Goal: Task Accomplishment & Management: Manage account settings

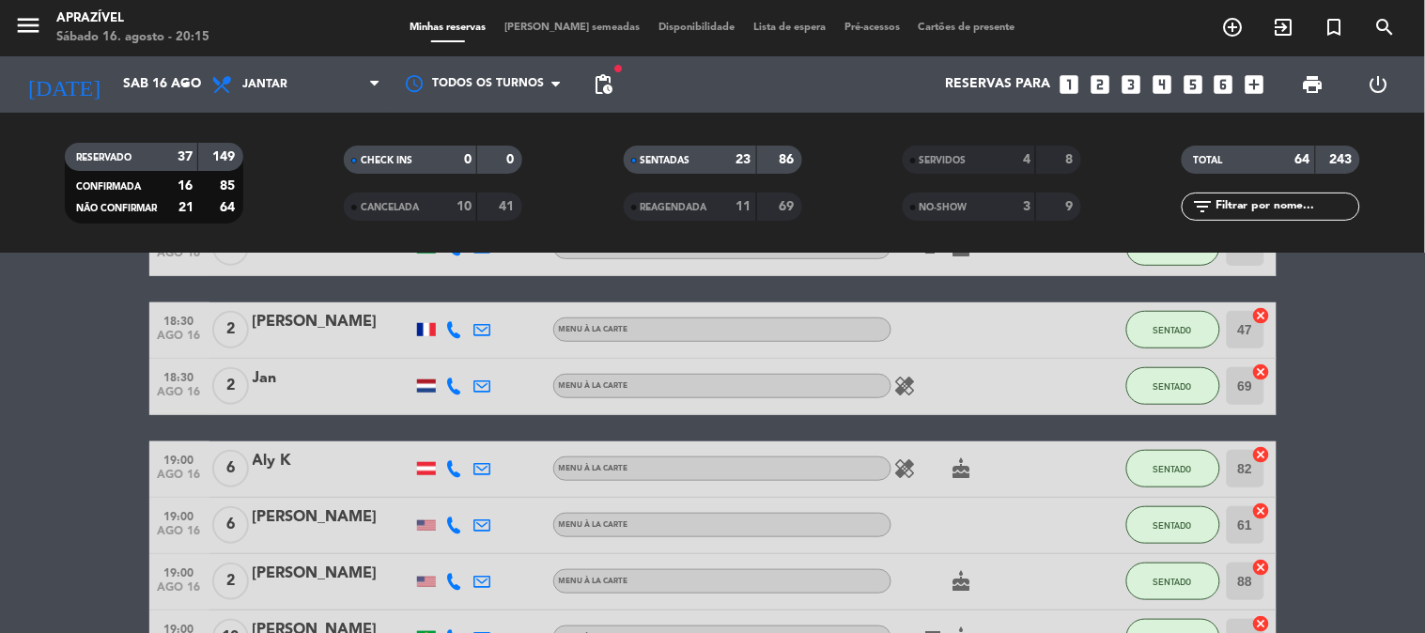
scroll to position [313, 0]
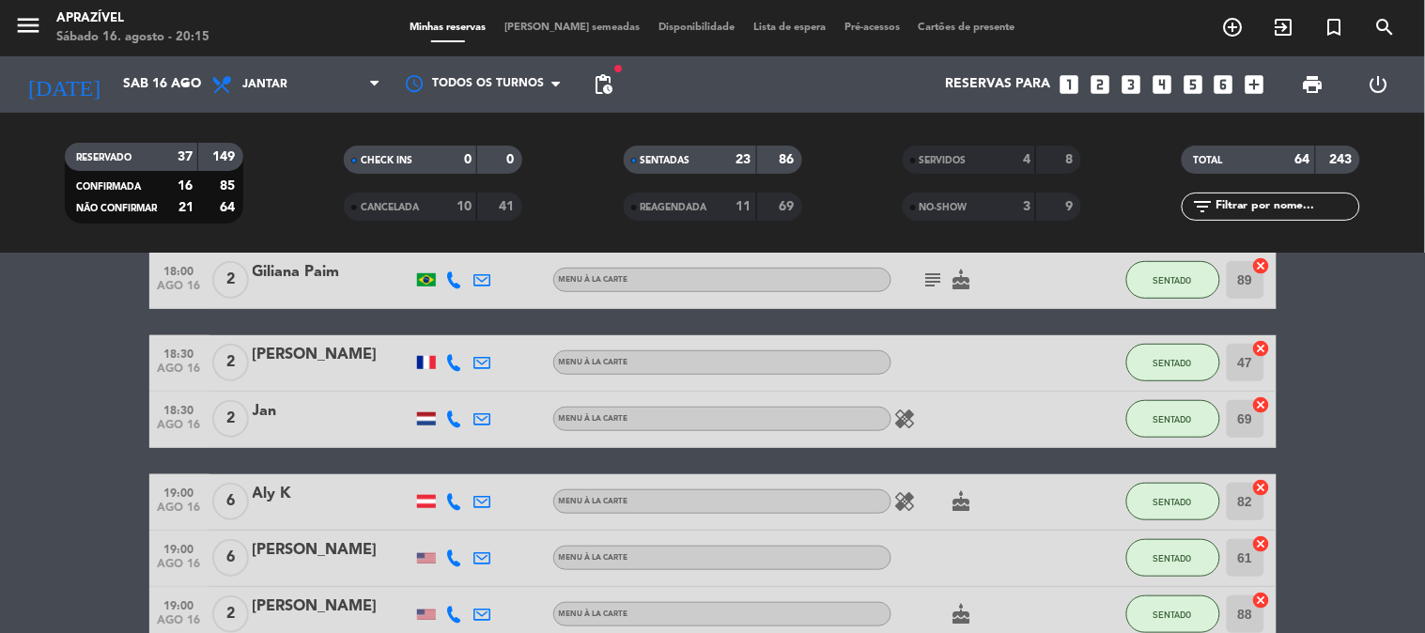
click at [390, 351] on div "[PERSON_NAME]" at bounding box center [333, 355] width 160 height 24
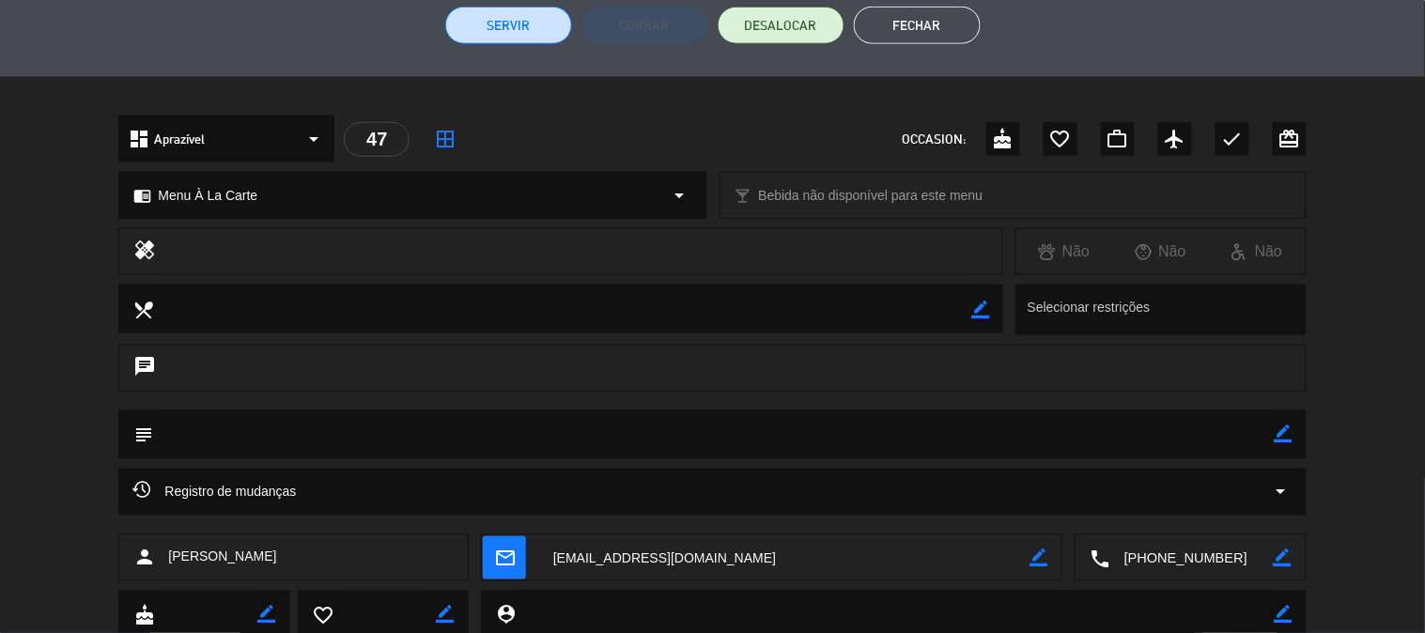
scroll to position [387, 0]
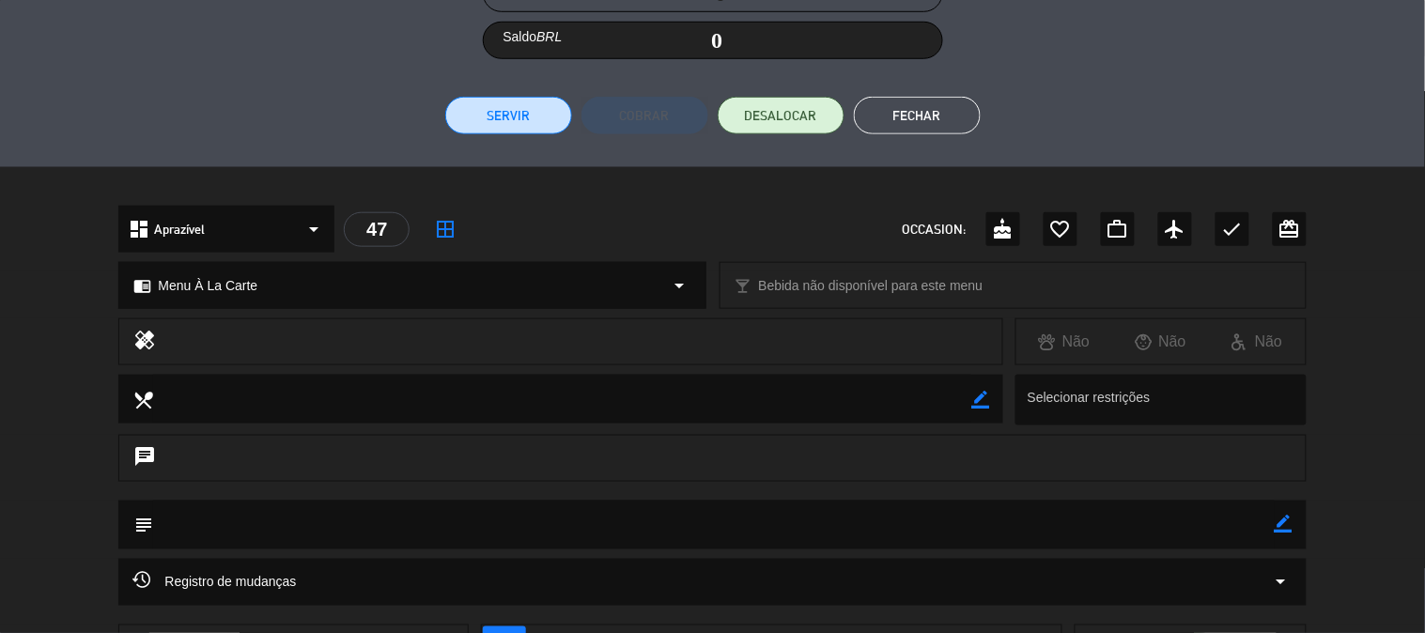
click at [479, 100] on button "Servir" at bounding box center [508, 116] width 127 height 38
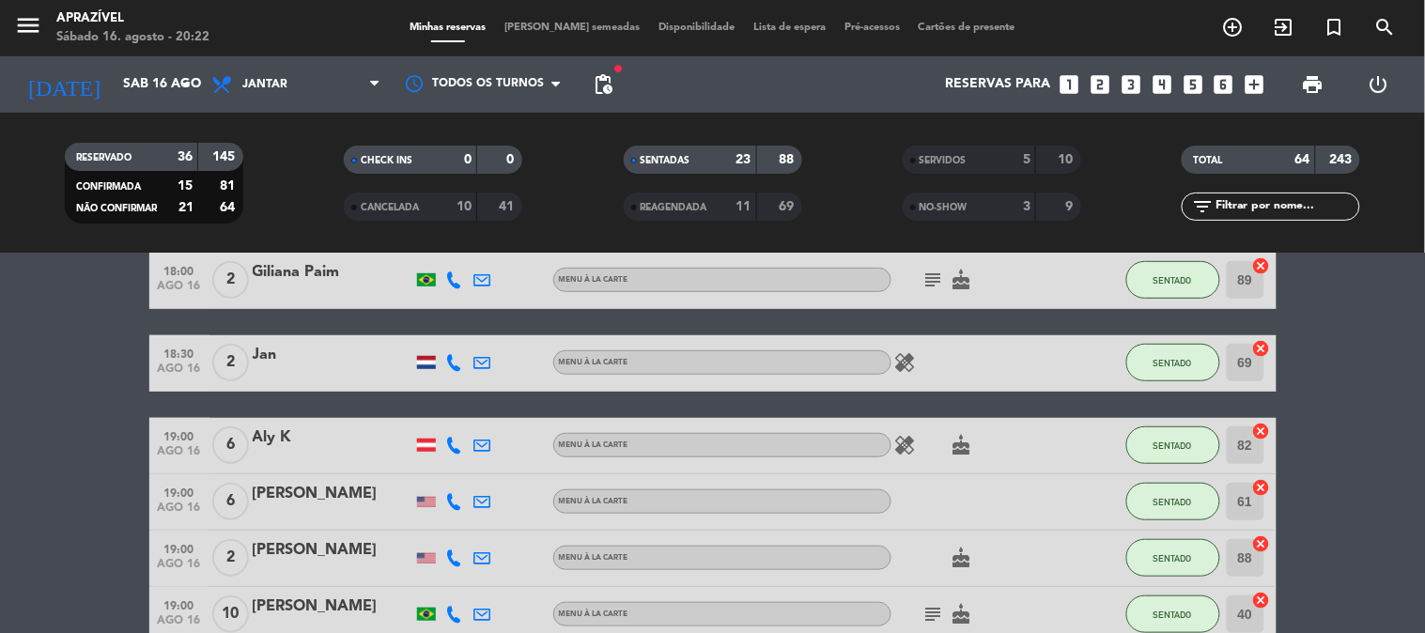
scroll to position [0, 0]
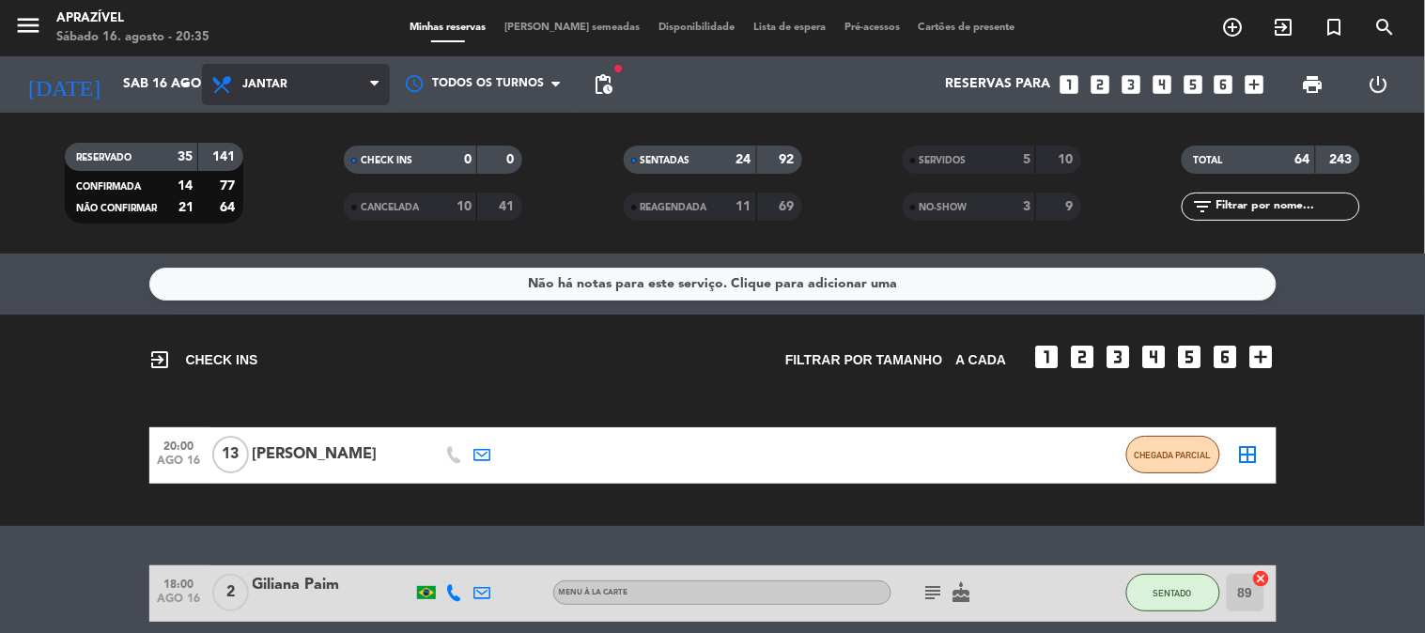
click at [310, 83] on span "Jantar" at bounding box center [296, 84] width 188 height 41
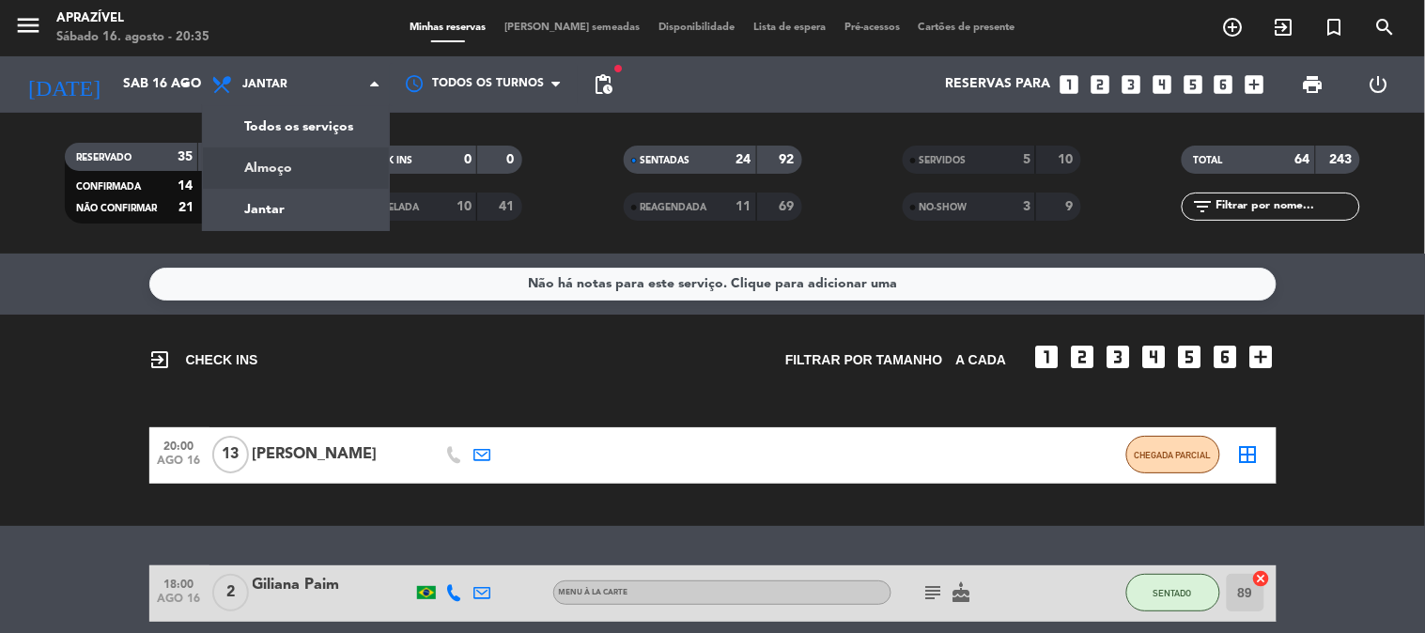
click at [301, 166] on div "menu Aprazível Sábado 16. agosto - 20:35 Minhas reservas Mesas semeadas Disponi…" at bounding box center [712, 127] width 1425 height 254
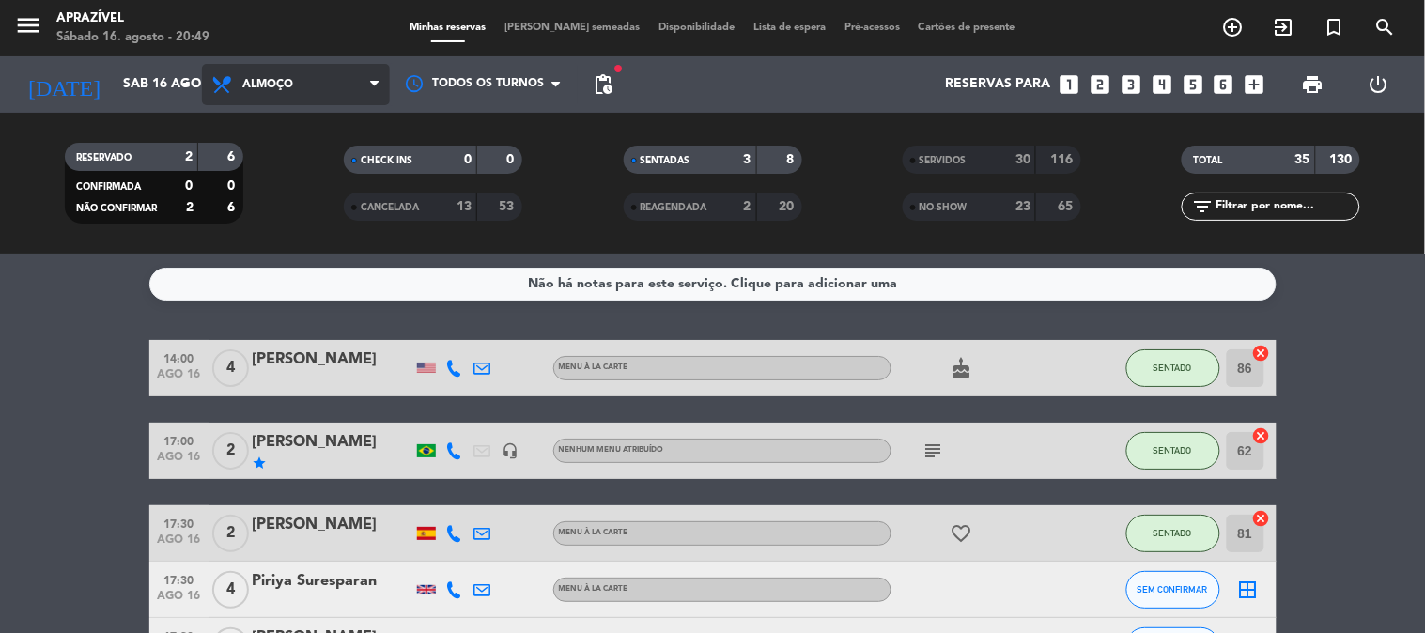
drag, startPoint x: 238, startPoint y: 90, endPoint x: 248, endPoint y: 89, distance: 10.4
click at [247, 89] on span "Almoço" at bounding box center [296, 84] width 188 height 41
click at [259, 203] on div "menu Aprazível Sábado 16. agosto - 20:49 Minhas reservas Mesas semeadas Disponi…" at bounding box center [712, 127] width 1425 height 254
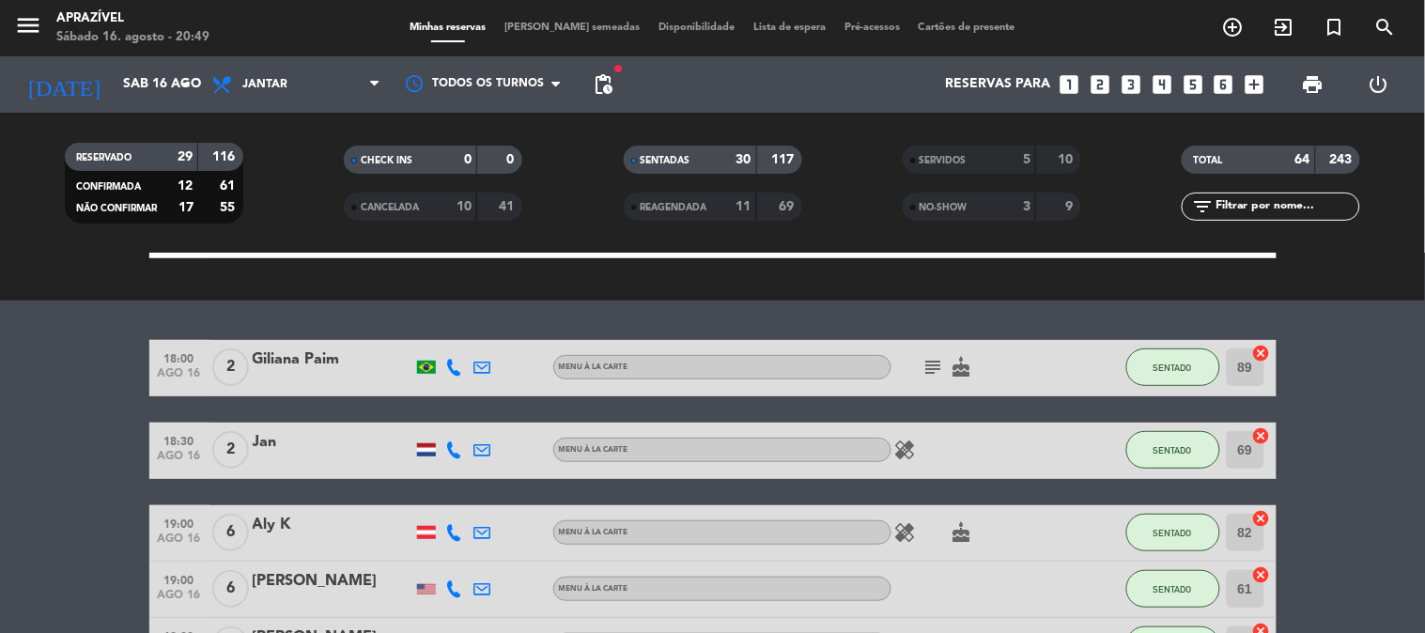
scroll to position [313, 0]
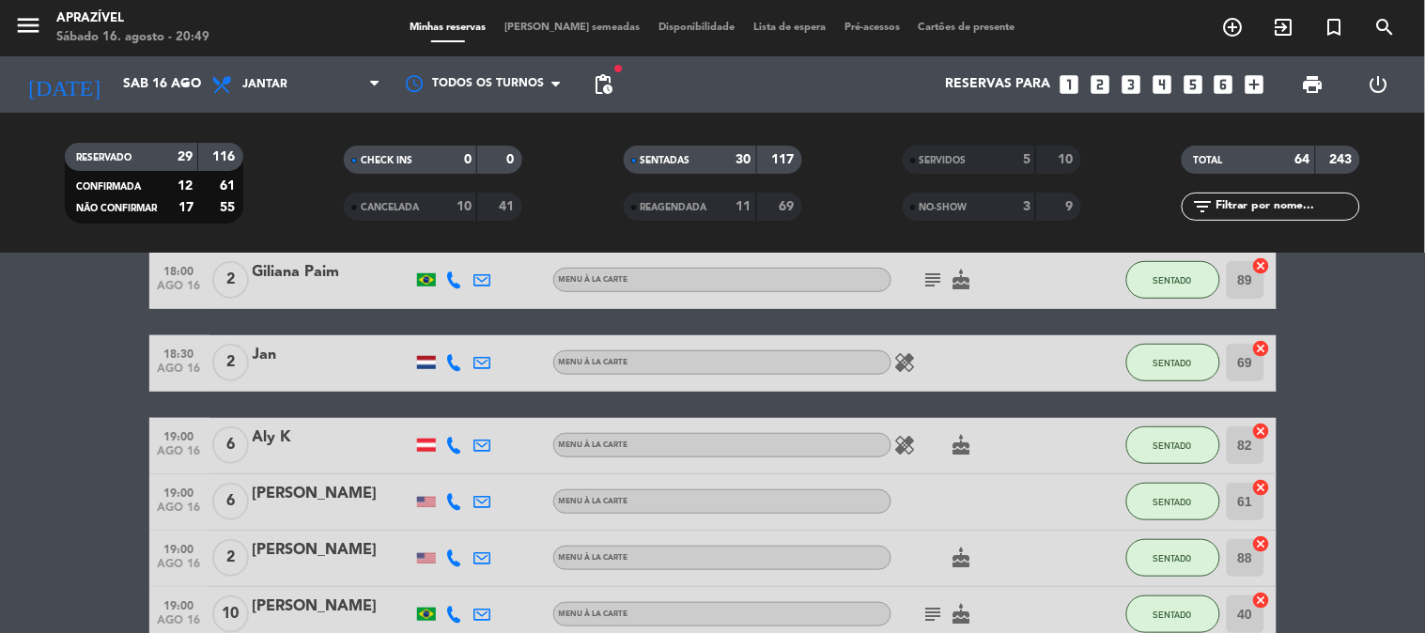
click at [295, 365] on div "Jan" at bounding box center [333, 355] width 160 height 24
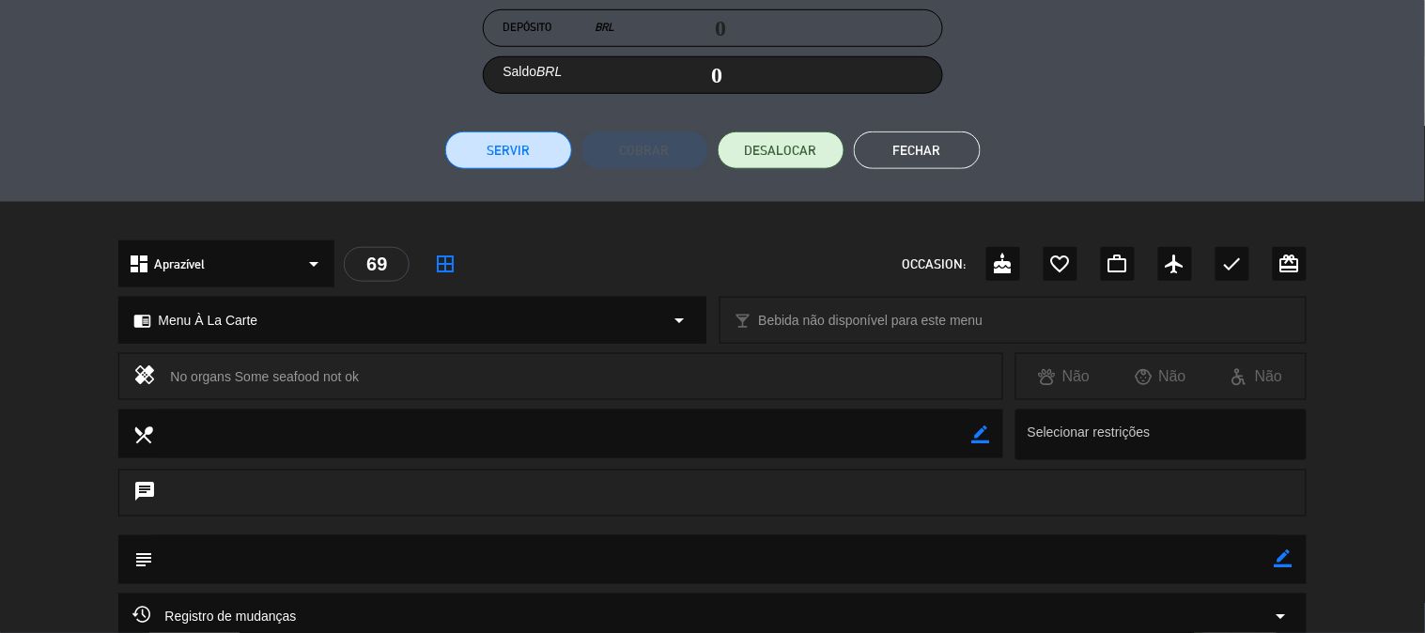
scroll to position [331, 0]
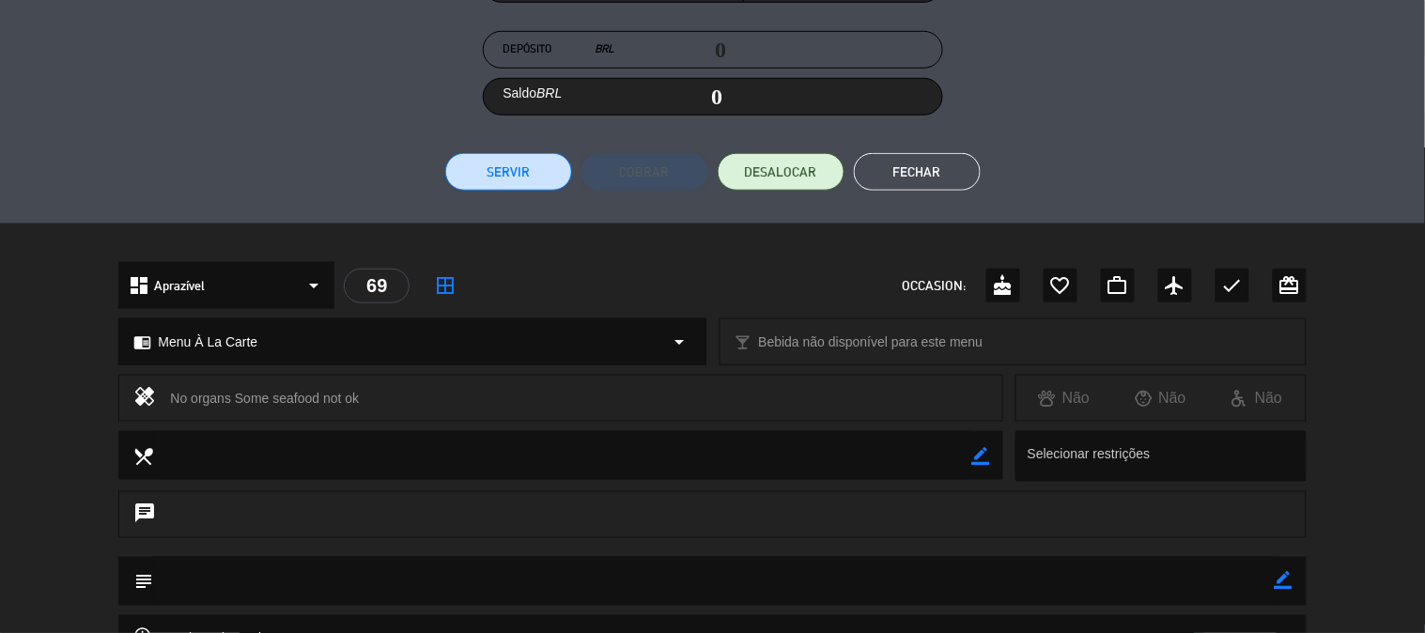
click at [532, 171] on button "Servir" at bounding box center [508, 172] width 127 height 38
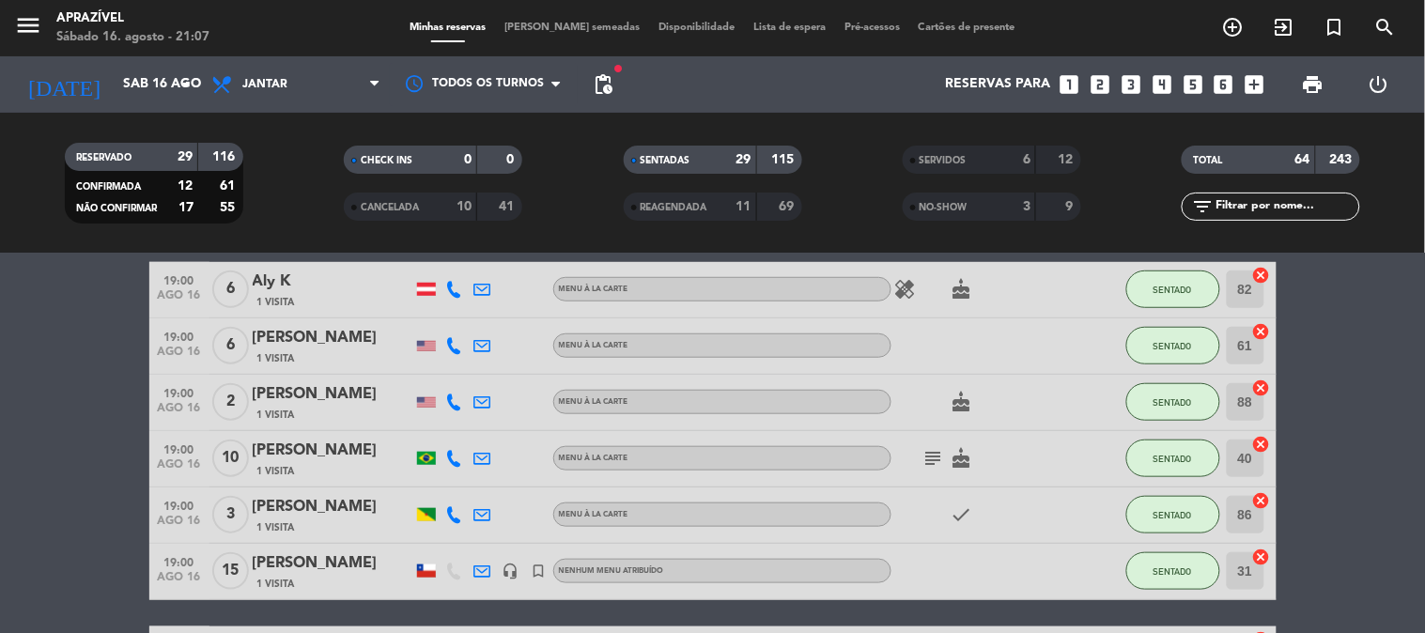
scroll to position [417, 0]
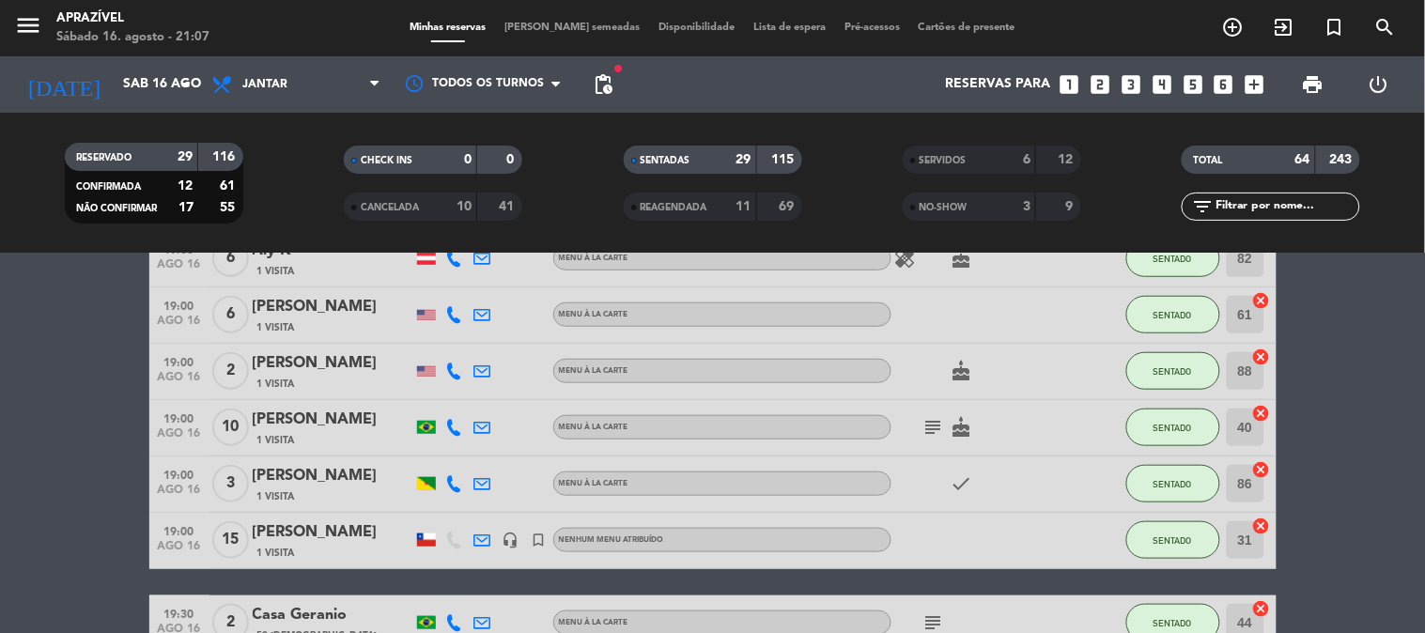
click at [363, 412] on div "[PERSON_NAME]" at bounding box center [333, 420] width 160 height 24
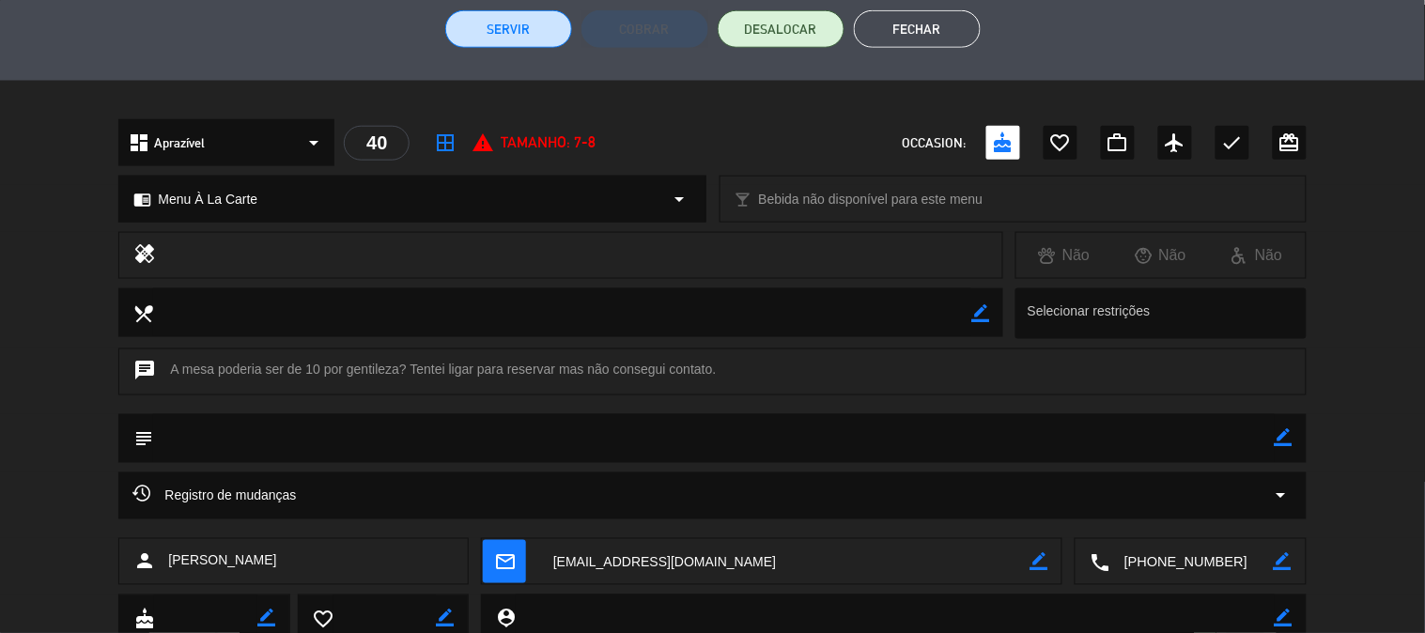
scroll to position [435, 0]
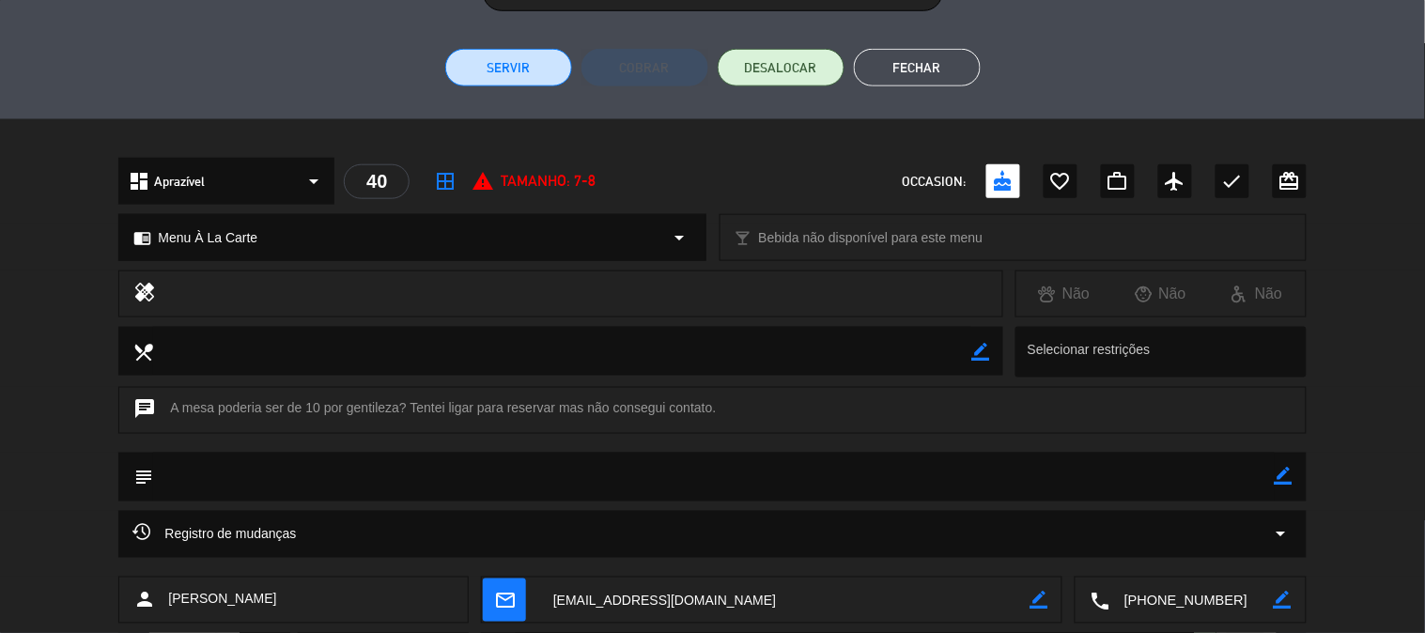
click at [519, 78] on button "Servir" at bounding box center [508, 68] width 127 height 38
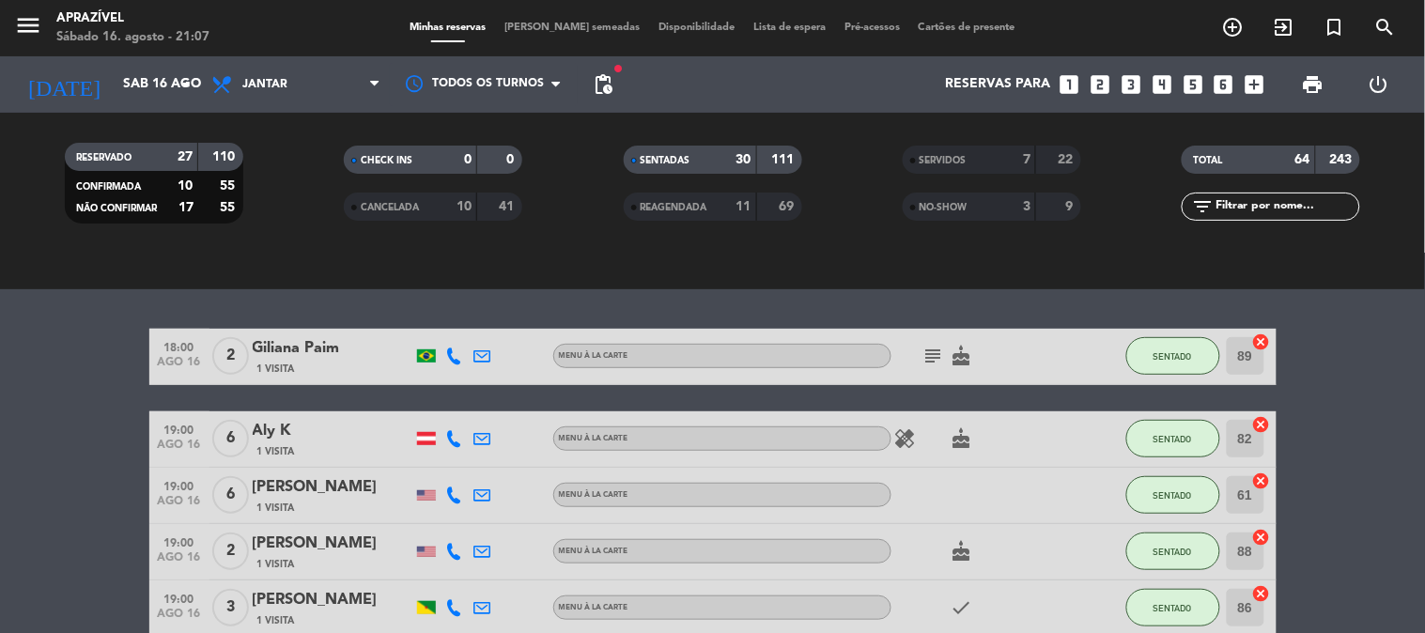
scroll to position [313, 0]
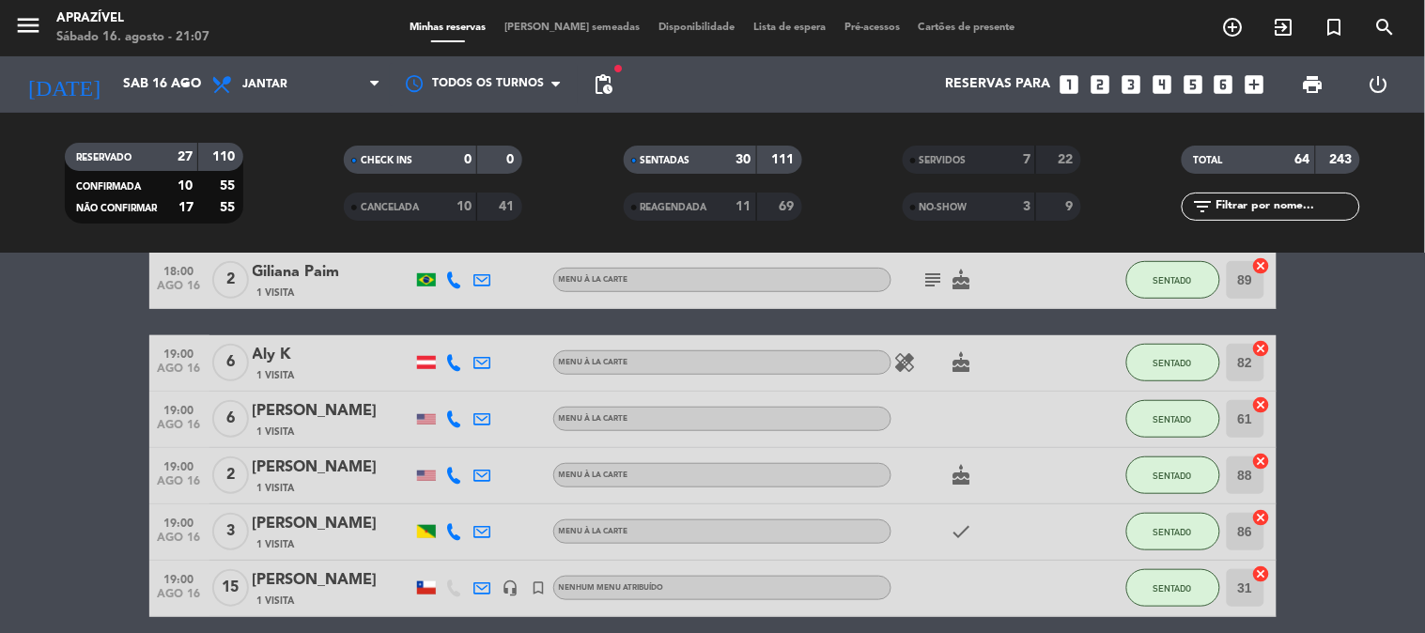
click at [927, 272] on icon "subject" at bounding box center [934, 280] width 23 height 23
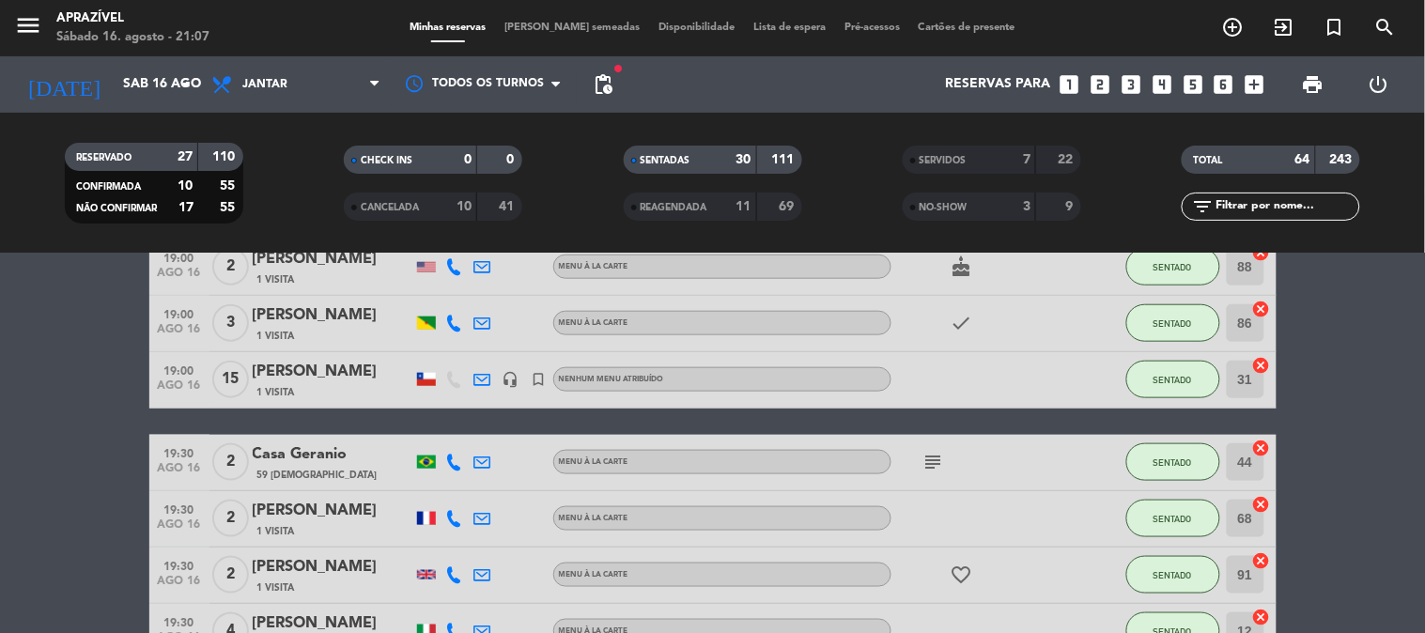
scroll to position [626, 0]
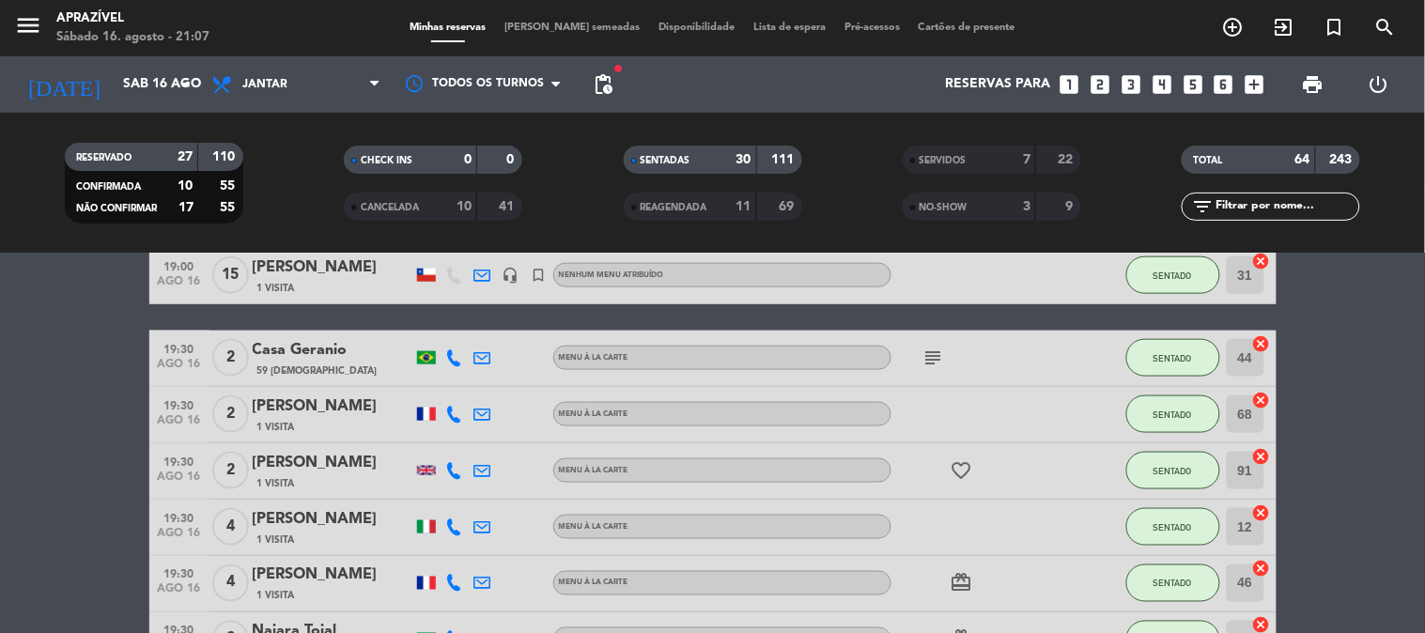
click at [936, 351] on icon "subject" at bounding box center [934, 358] width 23 height 23
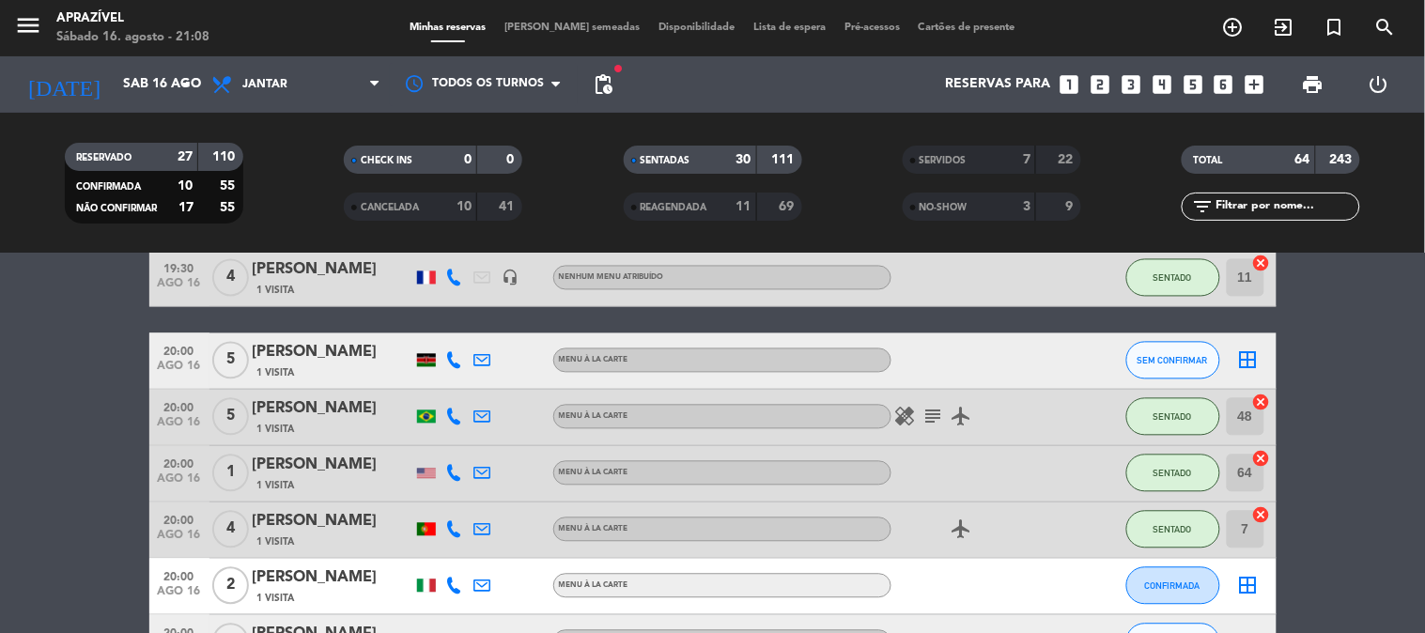
click at [925, 412] on icon "subject" at bounding box center [934, 417] width 23 height 23
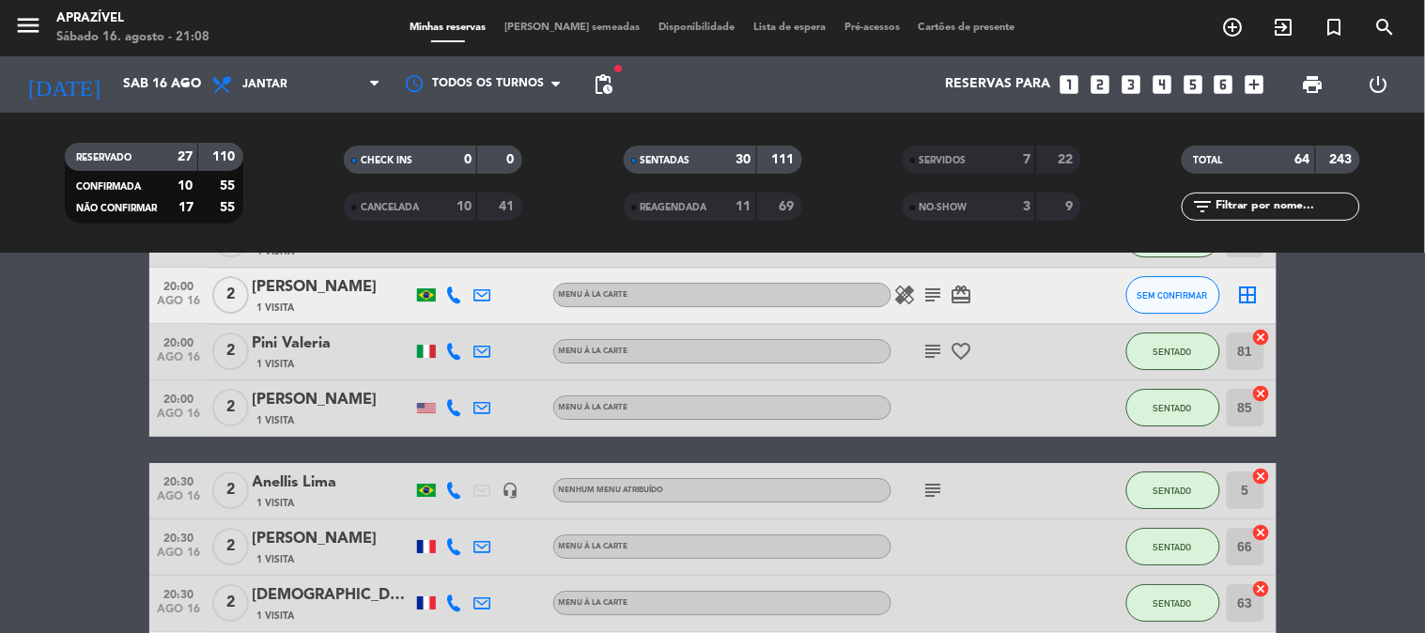
scroll to position [1565, 0]
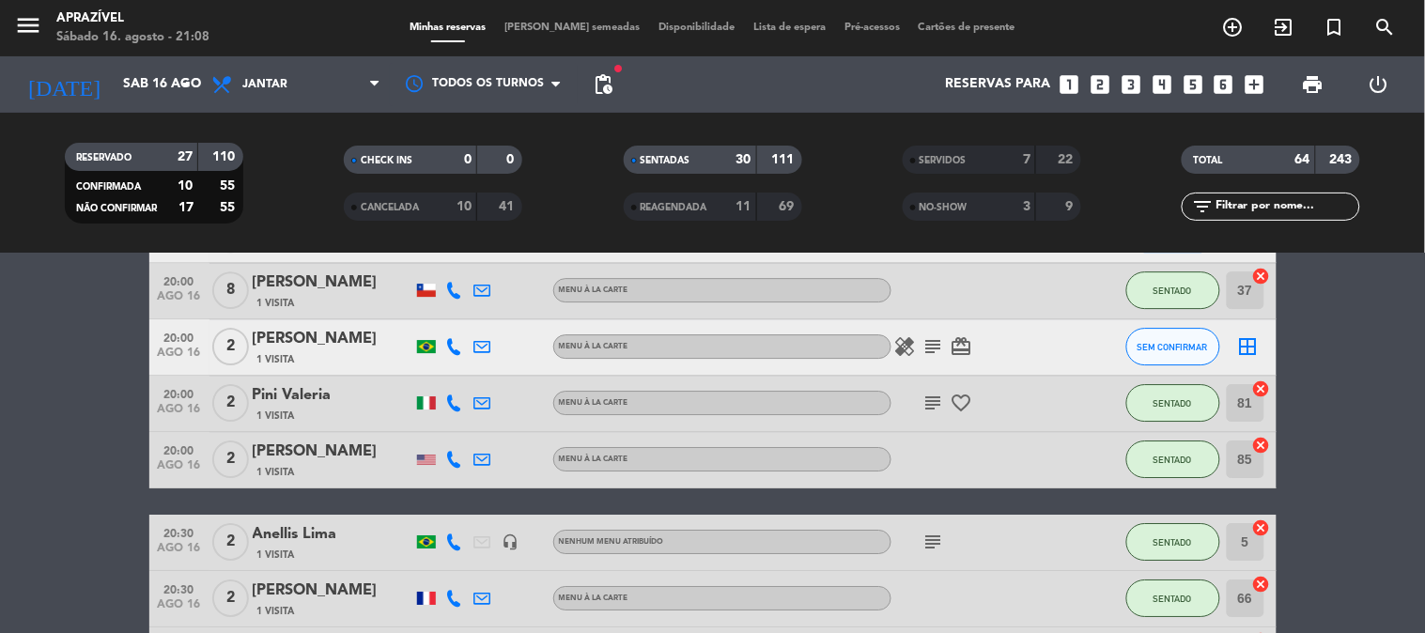
click at [940, 338] on icon "subject" at bounding box center [934, 346] width 23 height 23
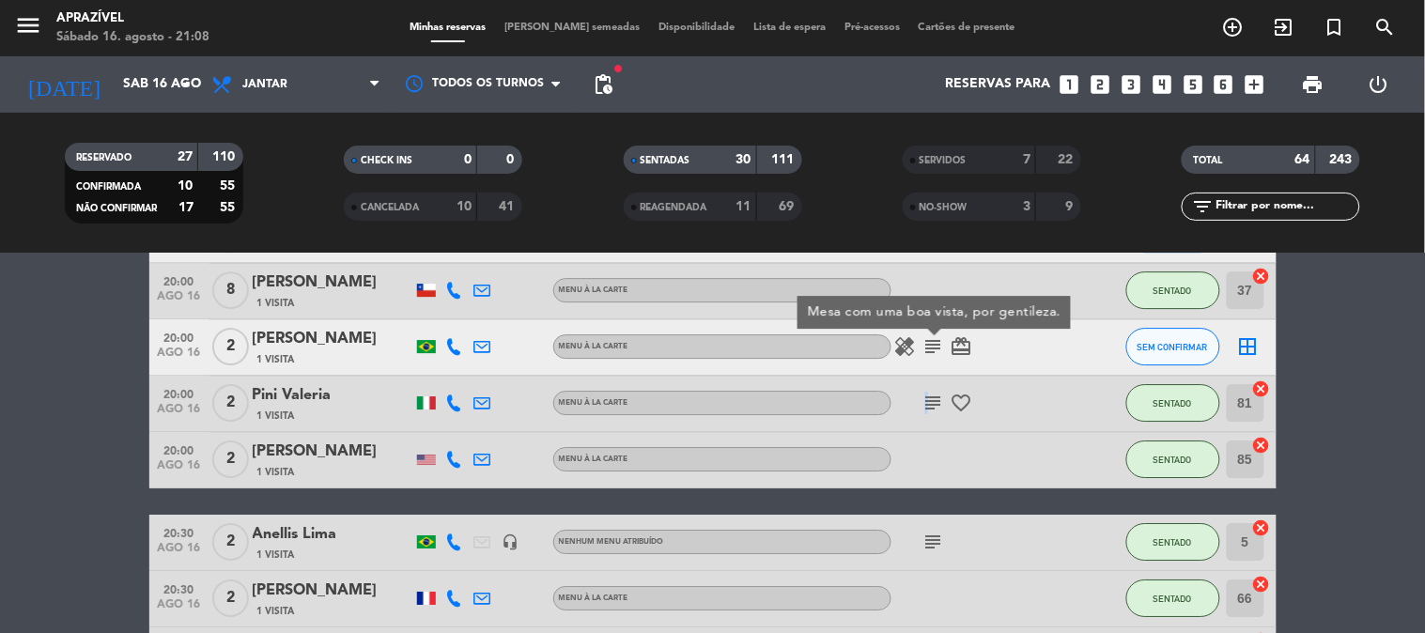
click at [923, 402] on icon "subject" at bounding box center [934, 403] width 23 height 23
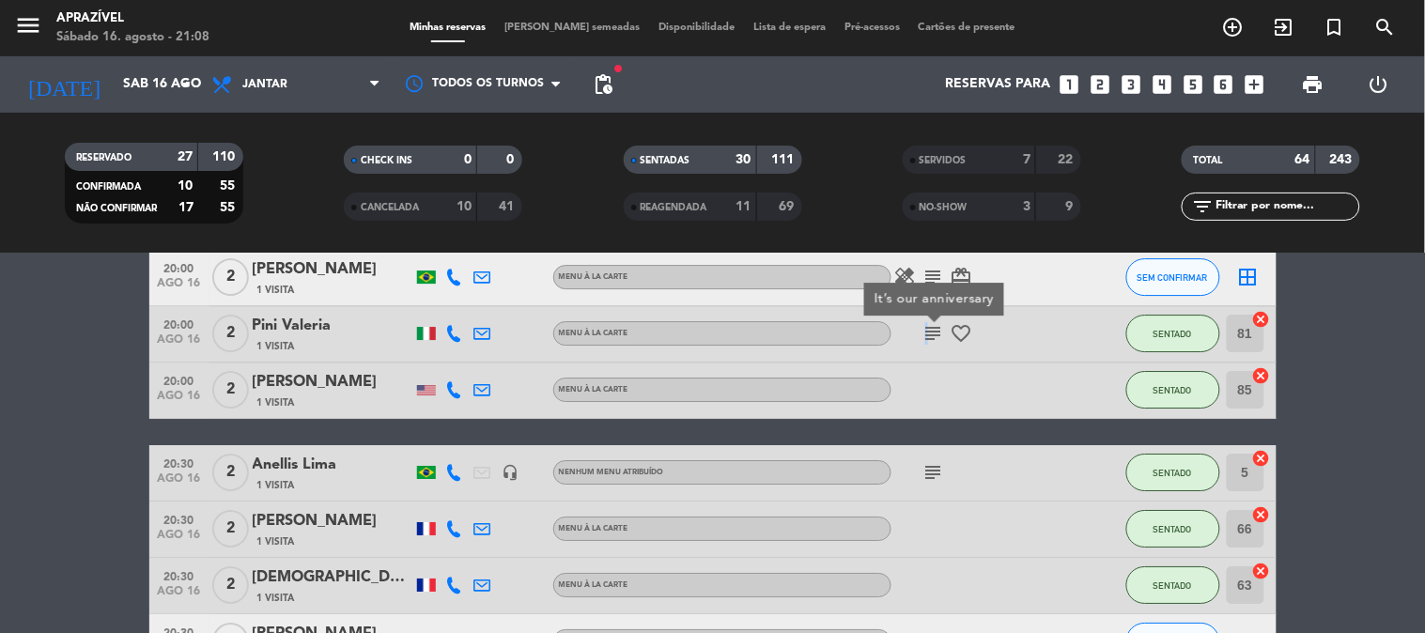
scroll to position [1670, 0]
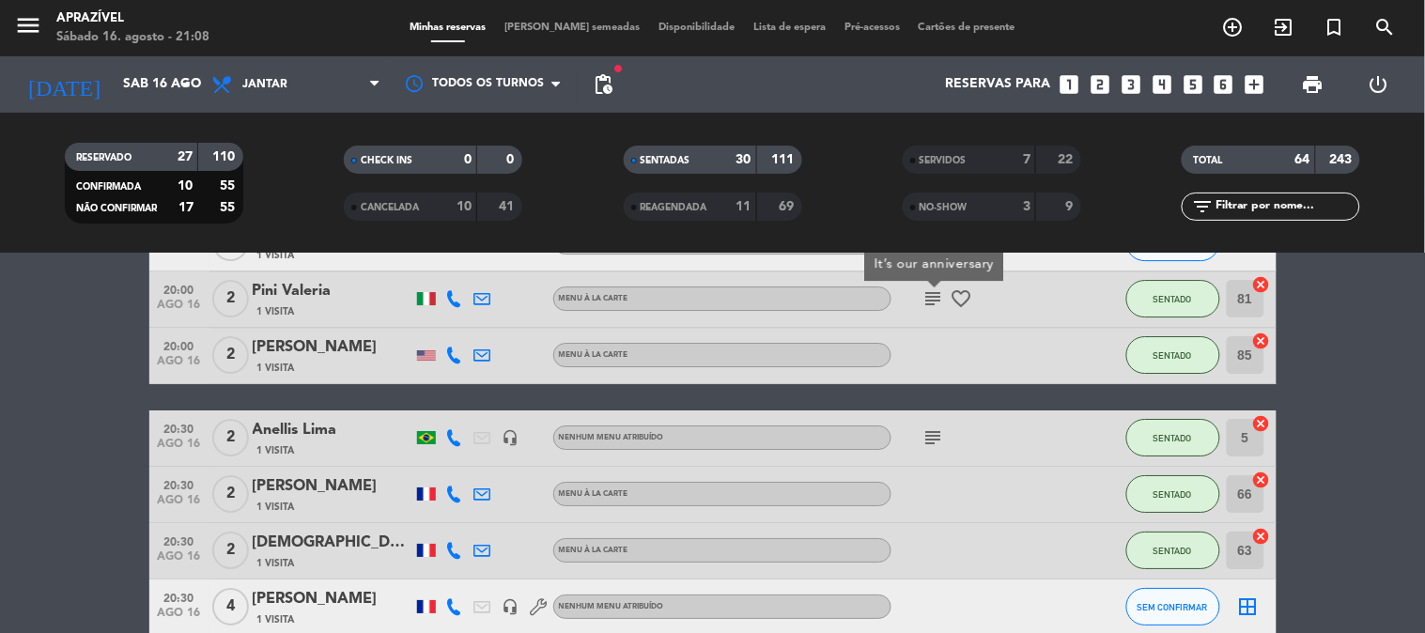
click at [926, 428] on icon "subject" at bounding box center [934, 438] width 23 height 23
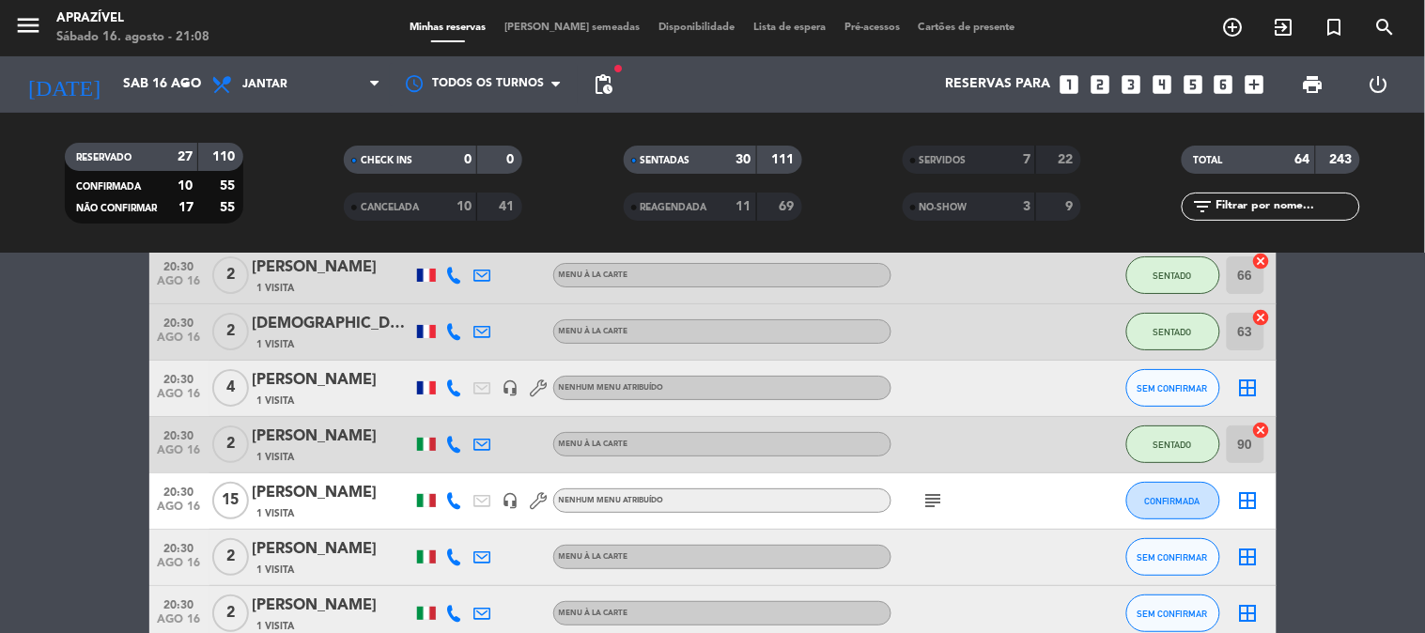
scroll to position [1984, 0]
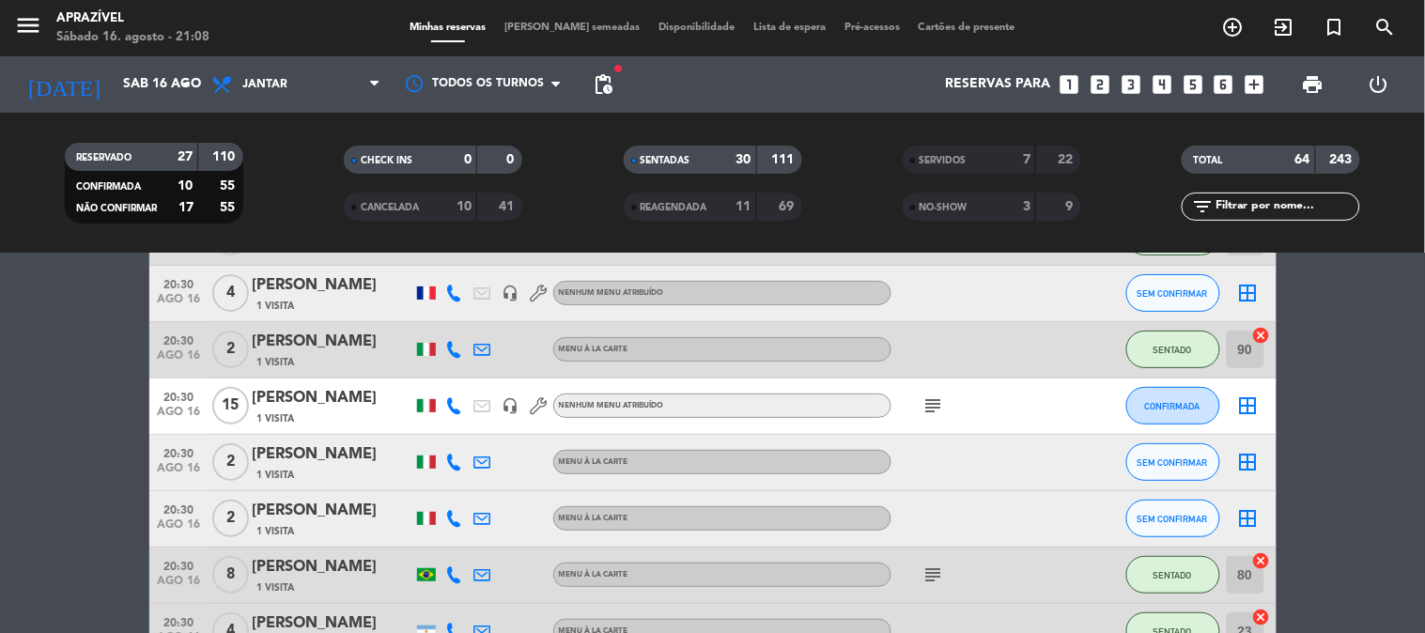
click at [927, 417] on div "subject" at bounding box center [976, 406] width 169 height 55
click at [928, 417] on div "subject" at bounding box center [976, 406] width 169 height 55
click at [928, 406] on icon "subject" at bounding box center [934, 406] width 23 height 23
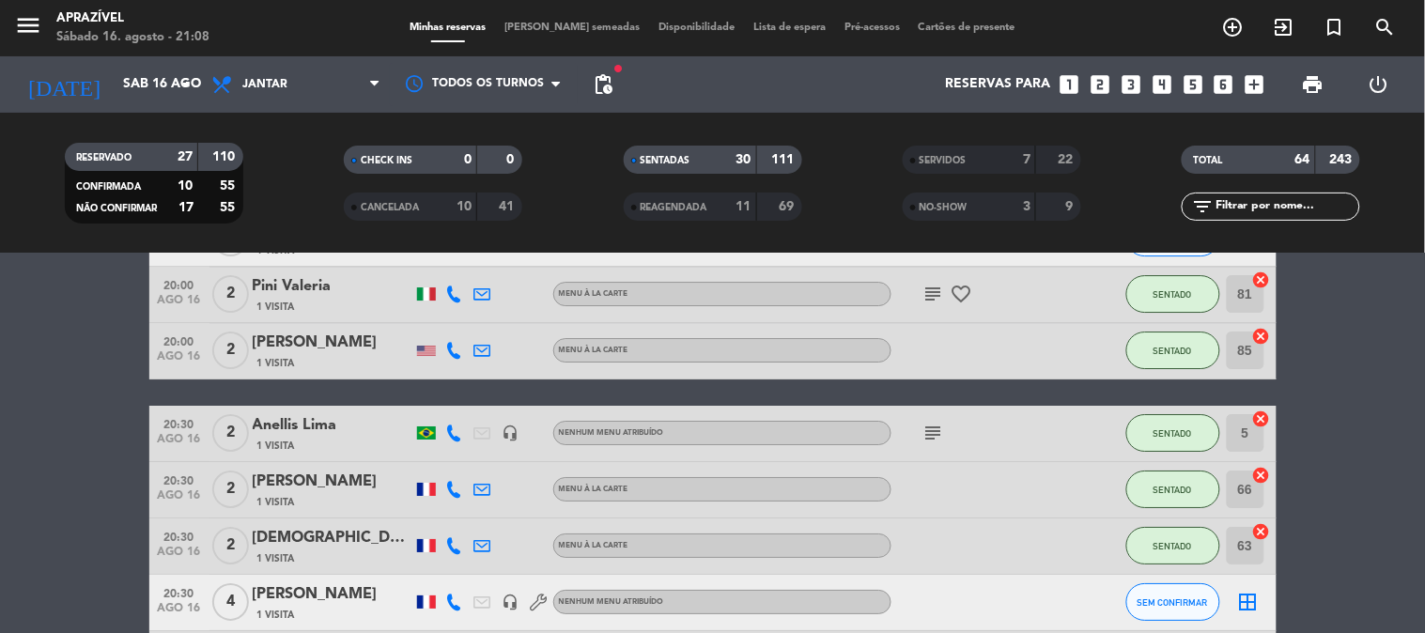
scroll to position [1670, 0]
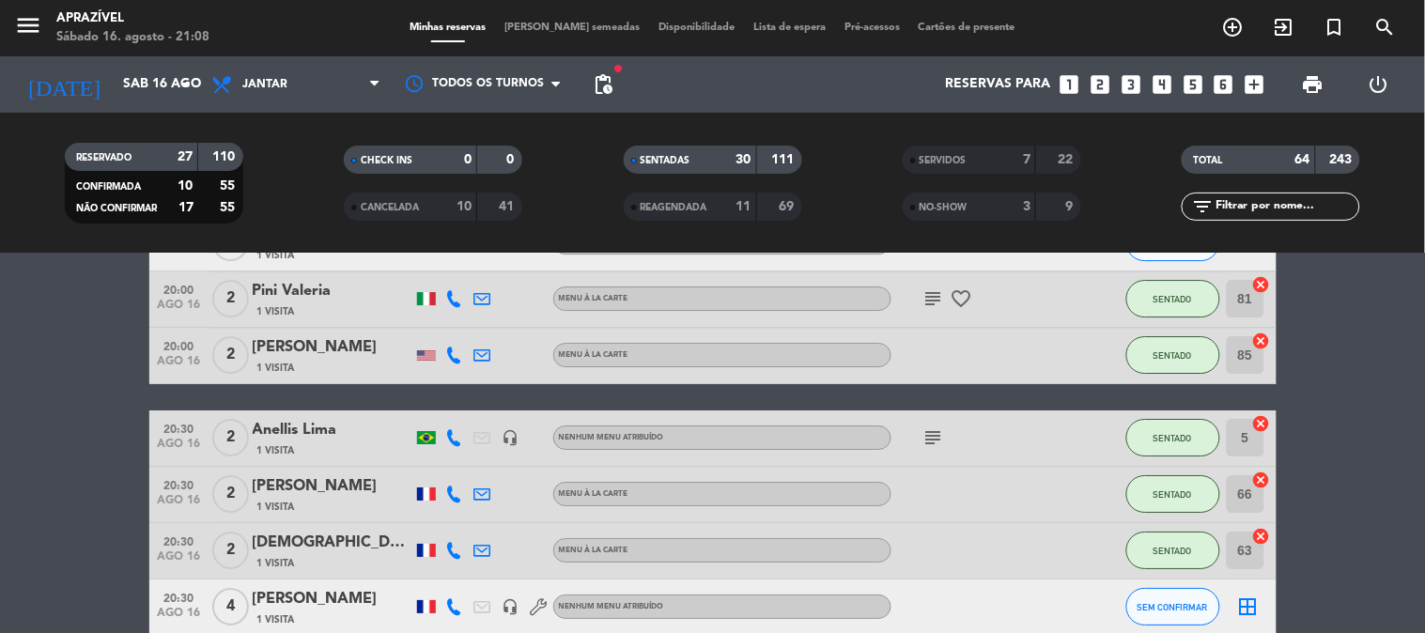
click at [931, 419] on div "subject" at bounding box center [976, 438] width 169 height 55
click at [931, 433] on icon "subject" at bounding box center [934, 438] width 23 height 23
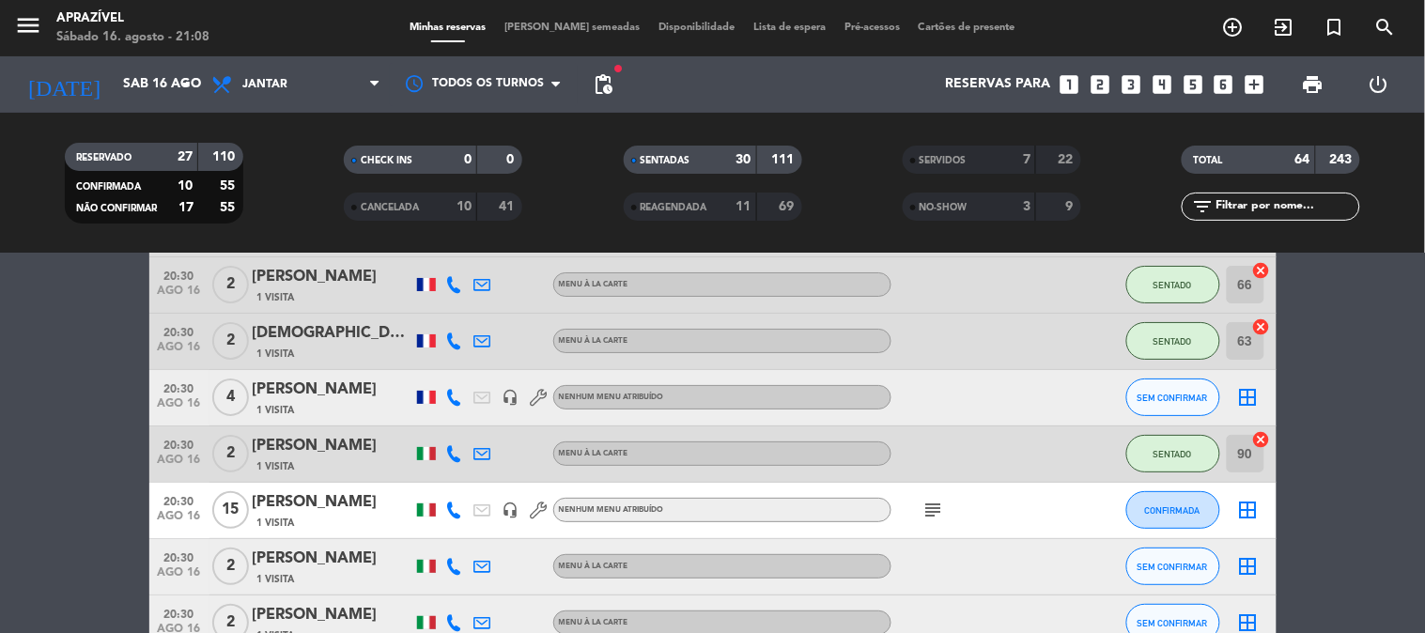
scroll to position [1984, 0]
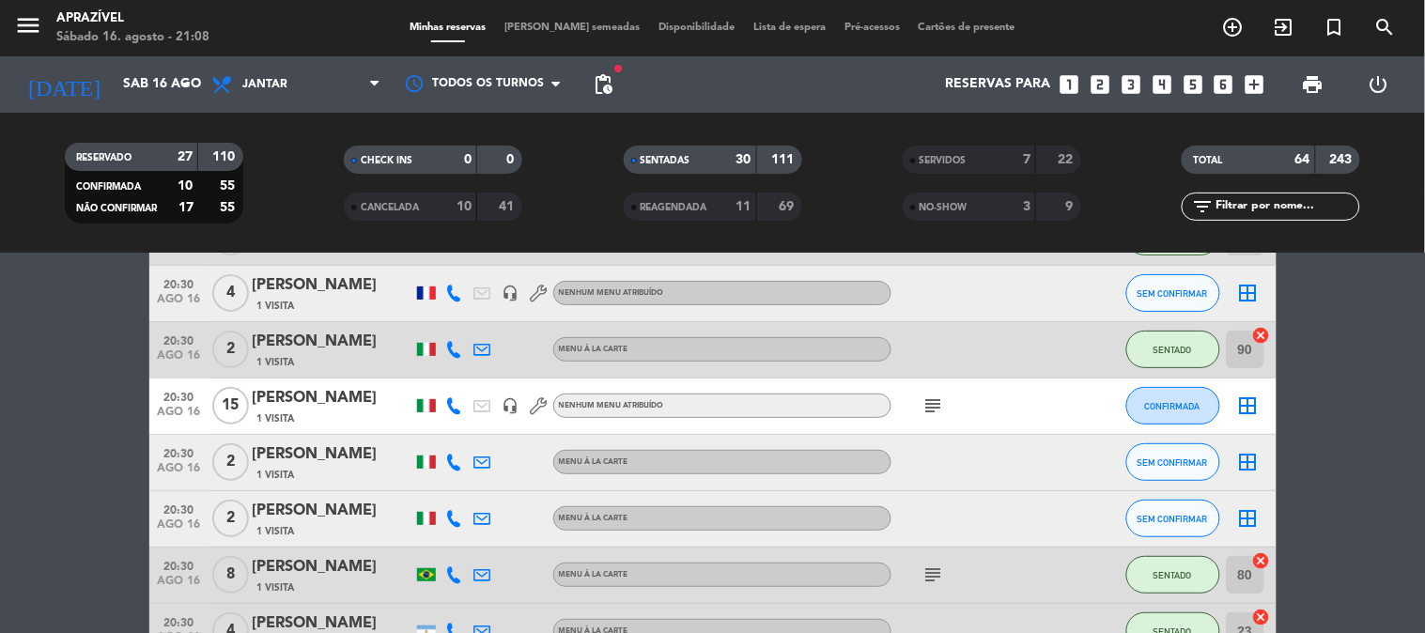
click at [926, 410] on icon "subject" at bounding box center [934, 406] width 23 height 23
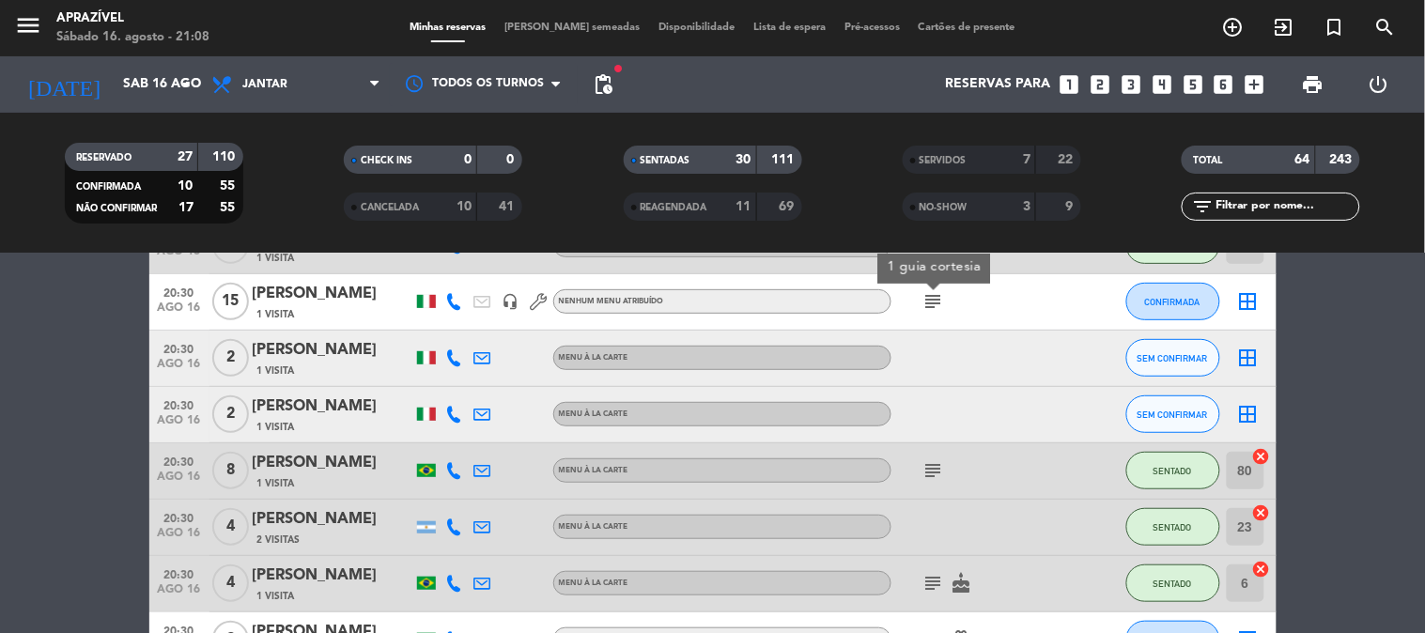
click at [931, 464] on icon "subject" at bounding box center [934, 470] width 23 height 23
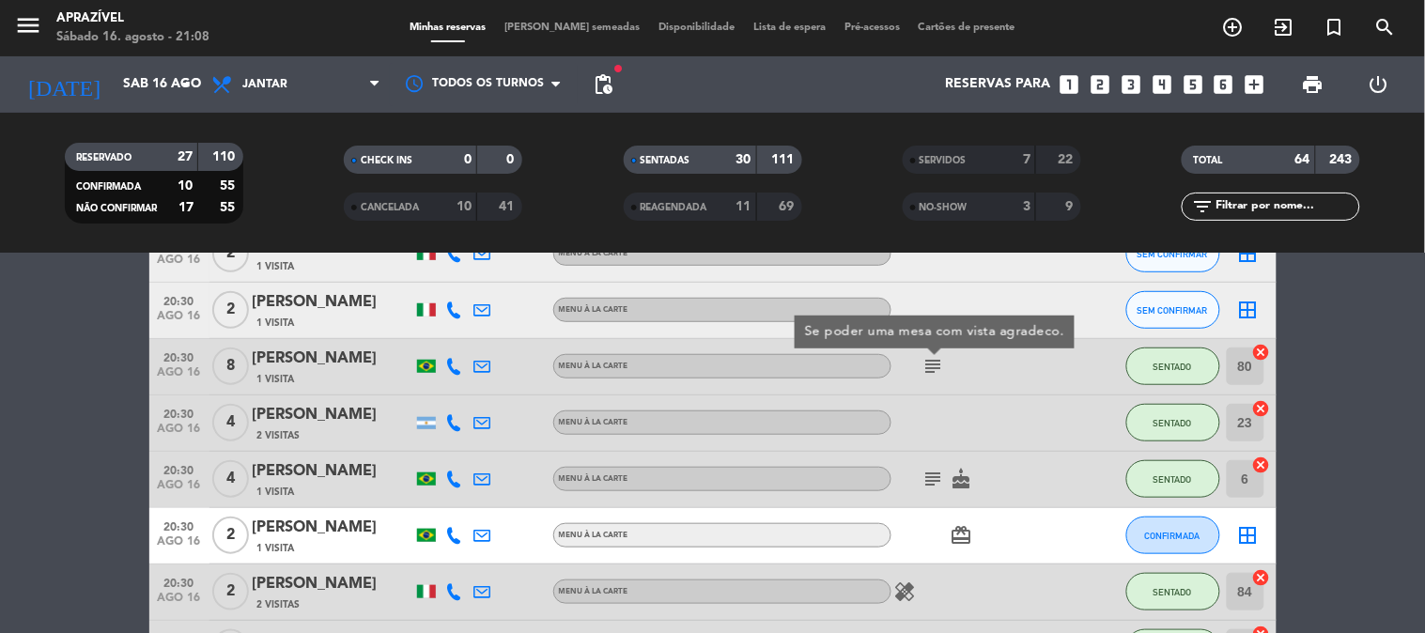
click at [931, 468] on icon "subject" at bounding box center [934, 479] width 23 height 23
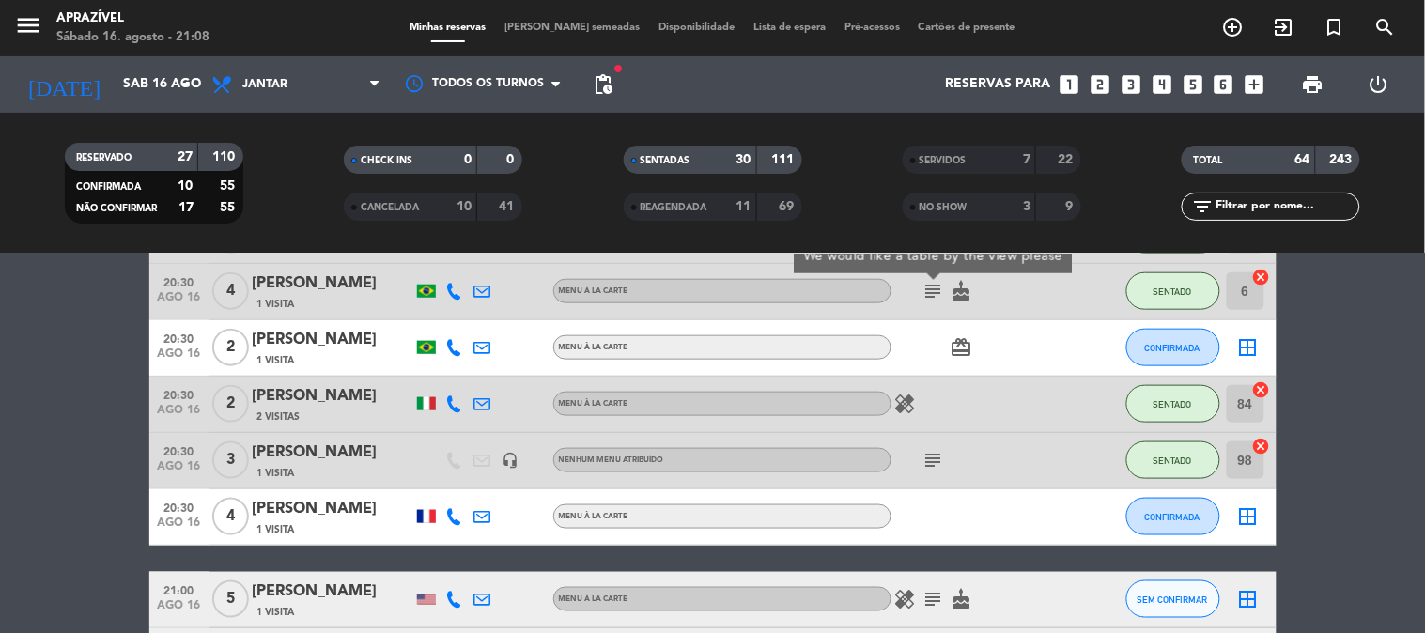
scroll to position [2401, 0]
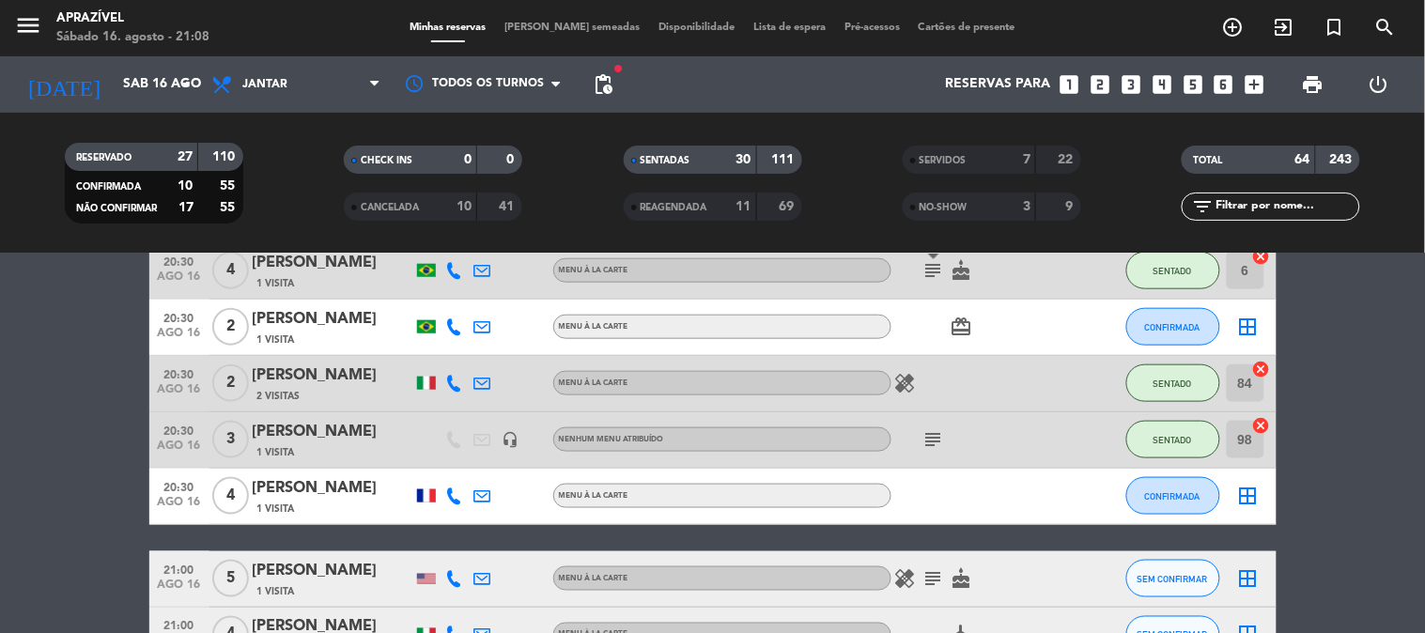
click at [931, 444] on icon "subject" at bounding box center [934, 439] width 23 height 23
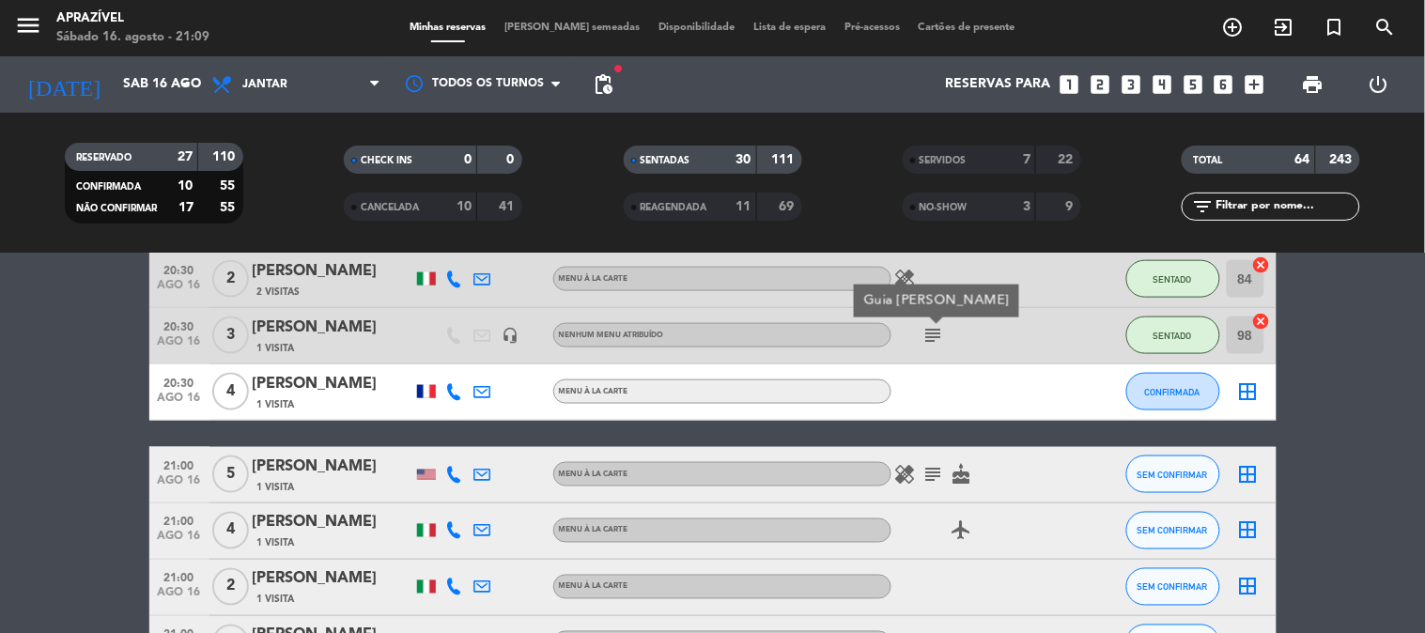
click at [928, 474] on icon "subject" at bounding box center [934, 474] width 23 height 23
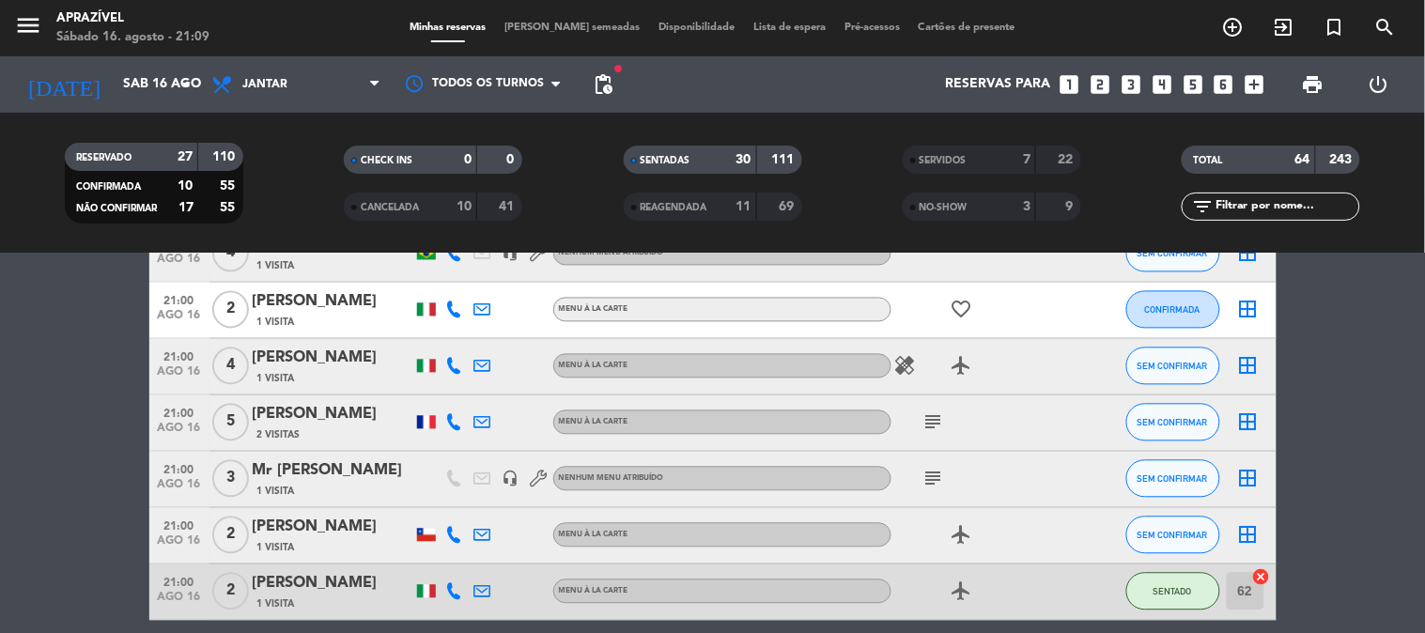
scroll to position [2923, 0]
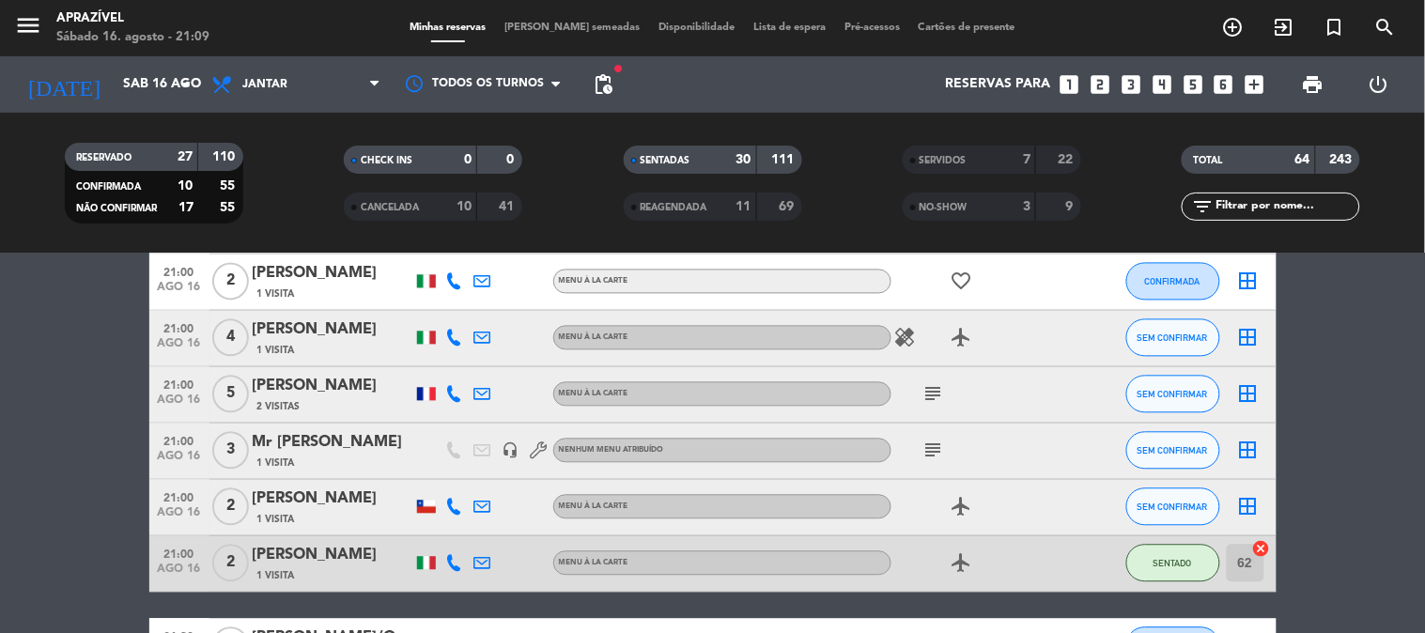
click at [931, 395] on icon "subject" at bounding box center [934, 394] width 23 height 23
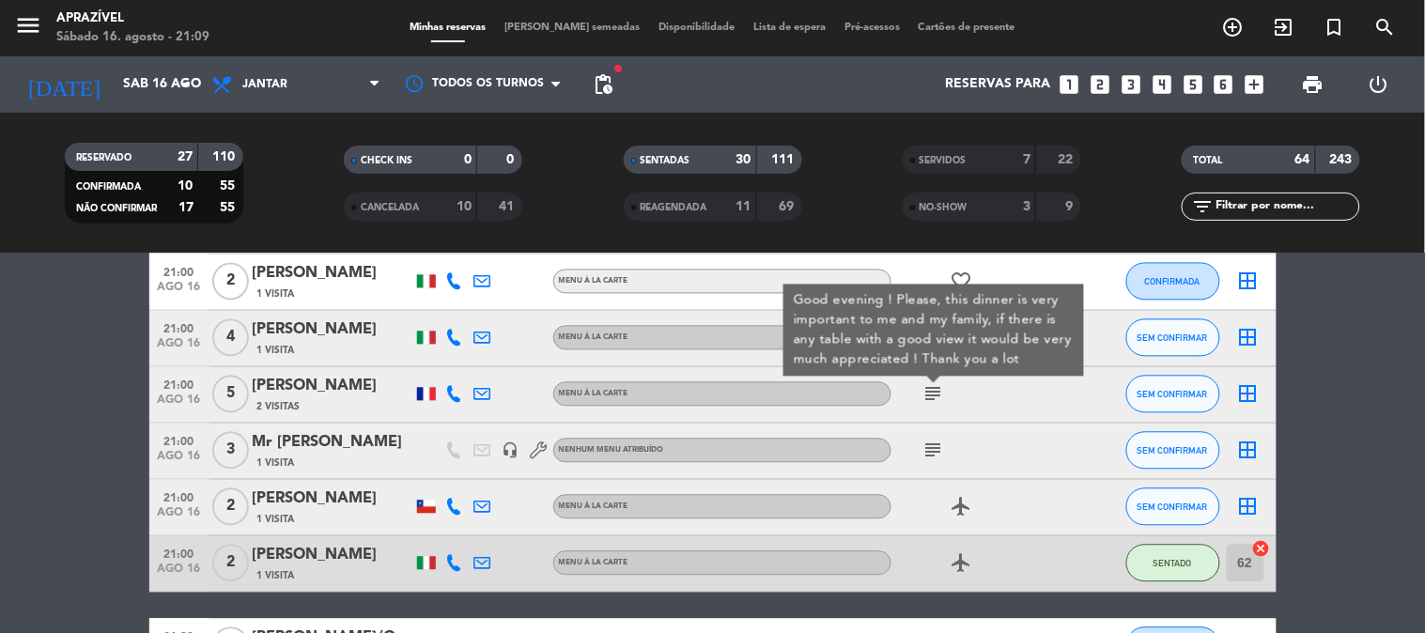
click at [928, 446] on icon "subject" at bounding box center [934, 451] width 23 height 23
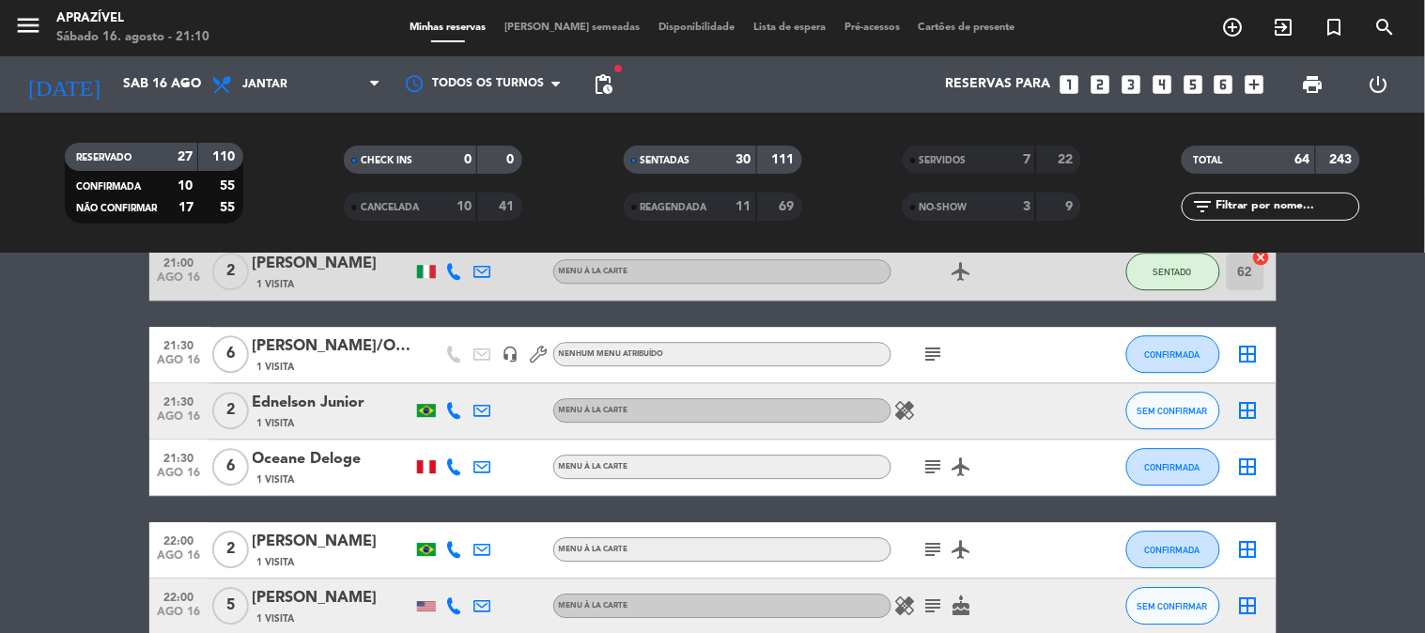
scroll to position [3236, 0]
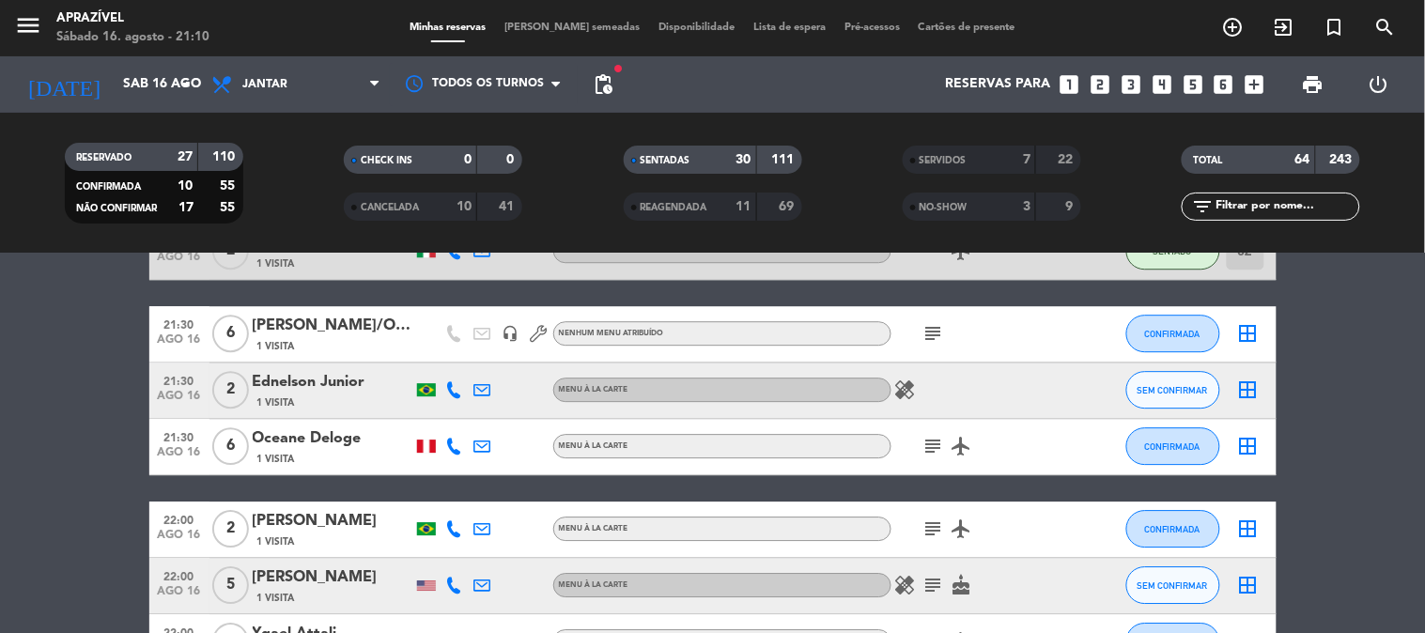
click at [937, 322] on icon "subject" at bounding box center [934, 333] width 23 height 23
click at [932, 440] on icon "subject" at bounding box center [934, 446] width 23 height 23
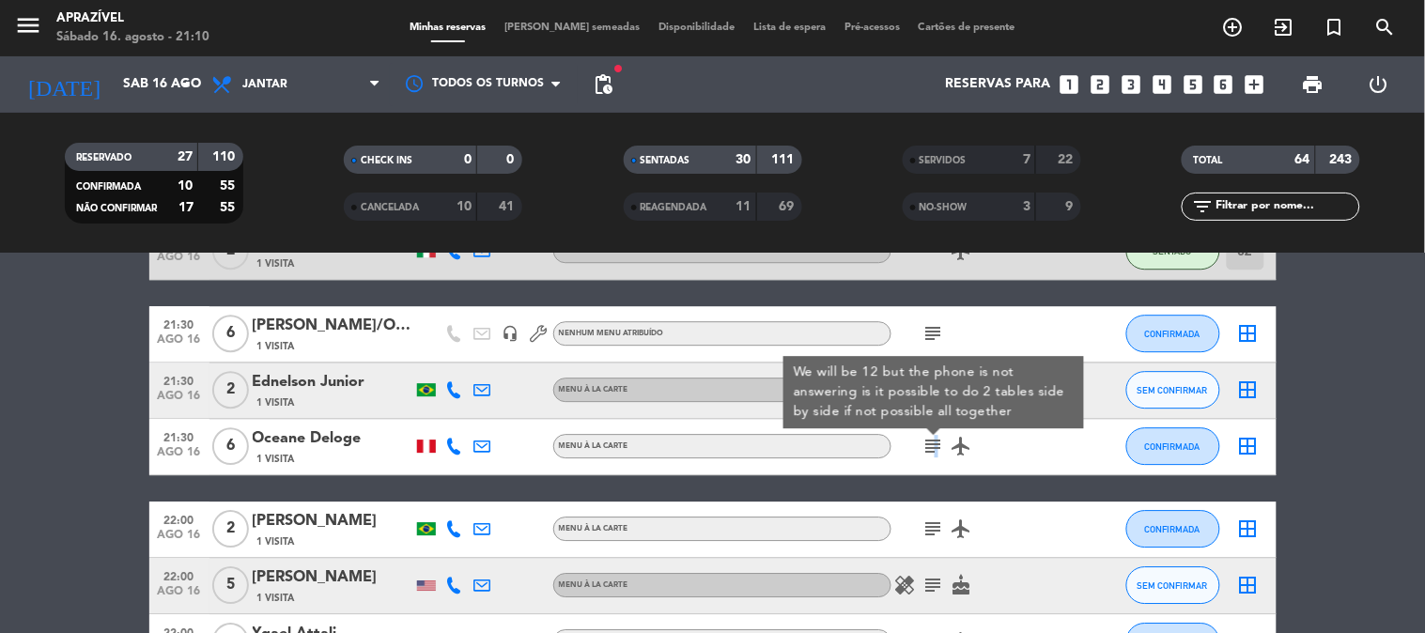
scroll to position [3367, 0]
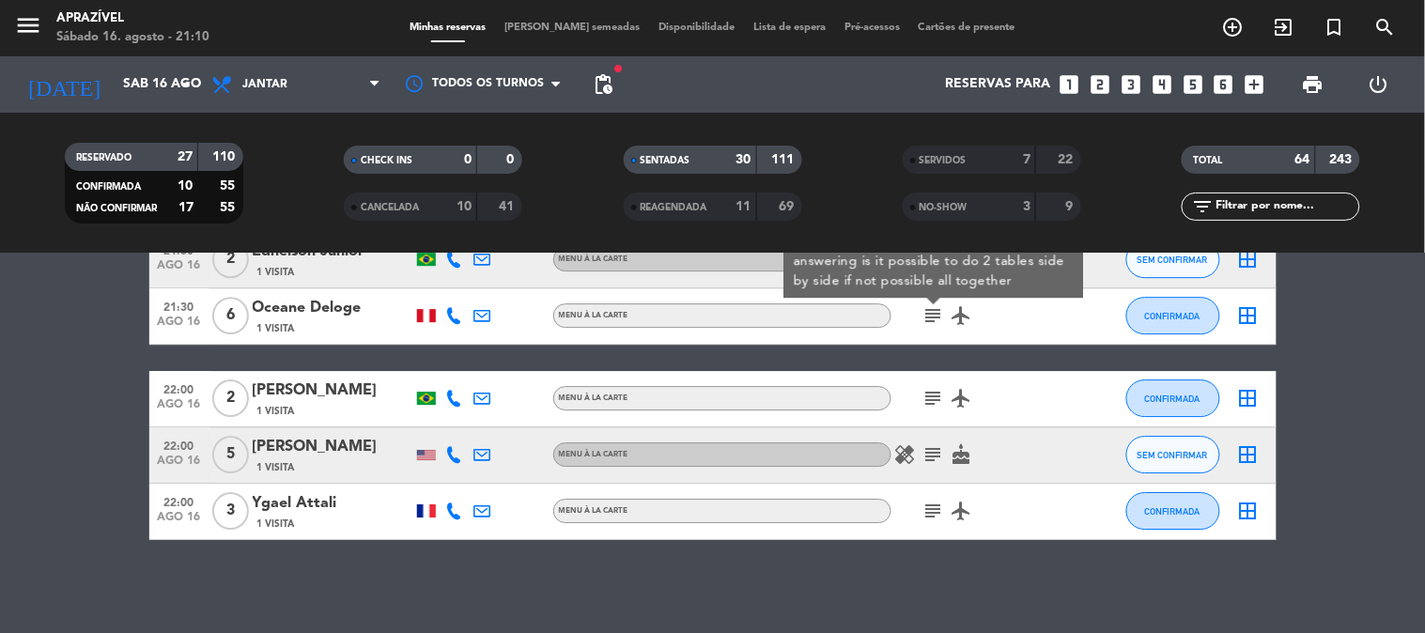
click at [932, 404] on icon "subject" at bounding box center [934, 398] width 23 height 23
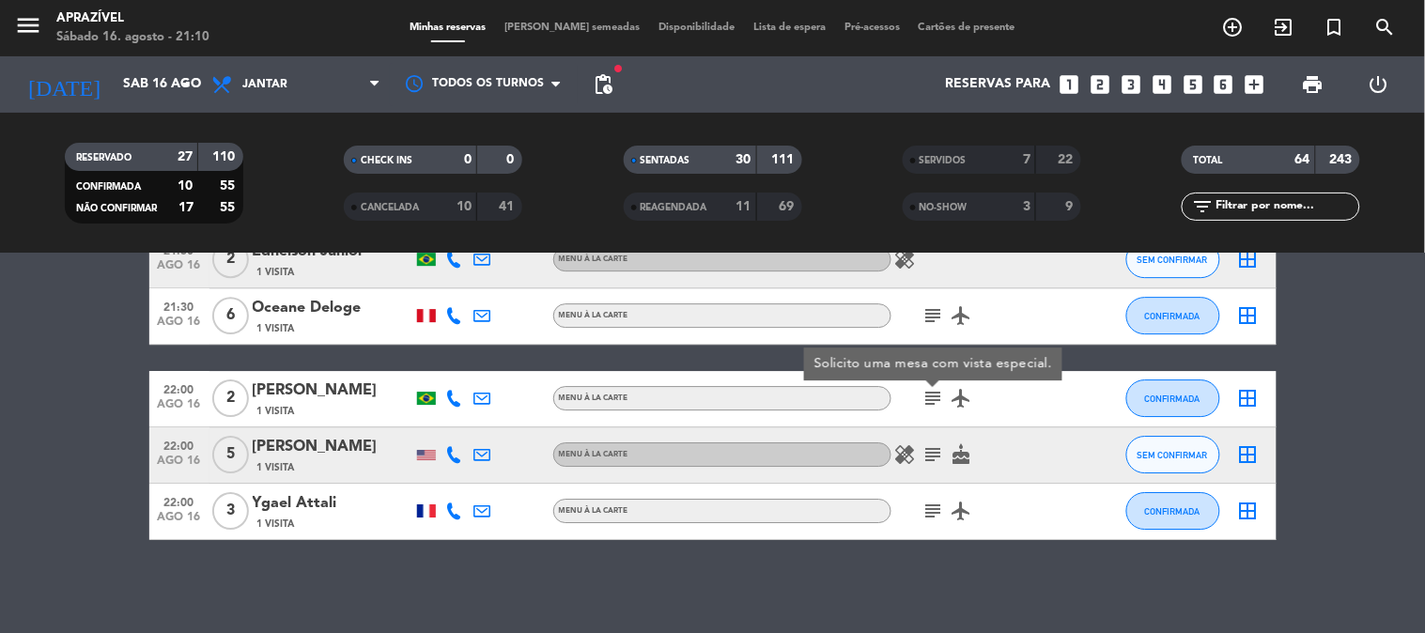
click at [942, 448] on icon "subject" at bounding box center [934, 455] width 23 height 23
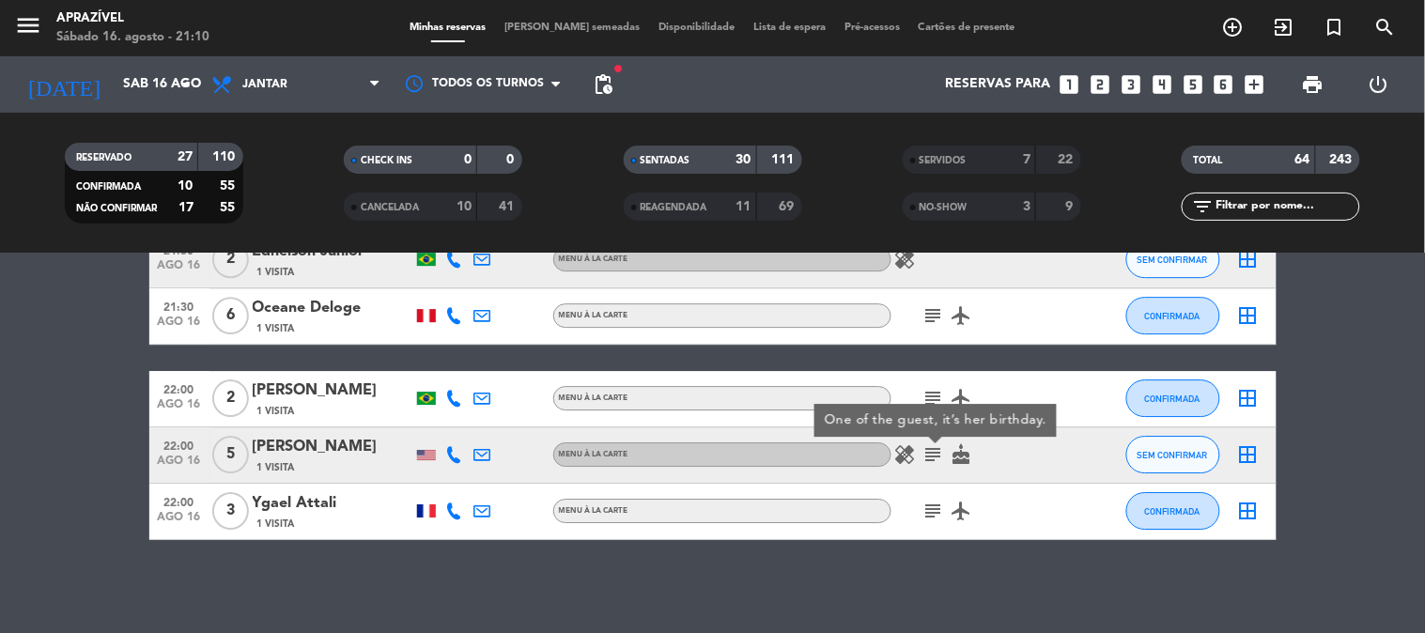
click at [935, 508] on icon "subject" at bounding box center [934, 511] width 23 height 23
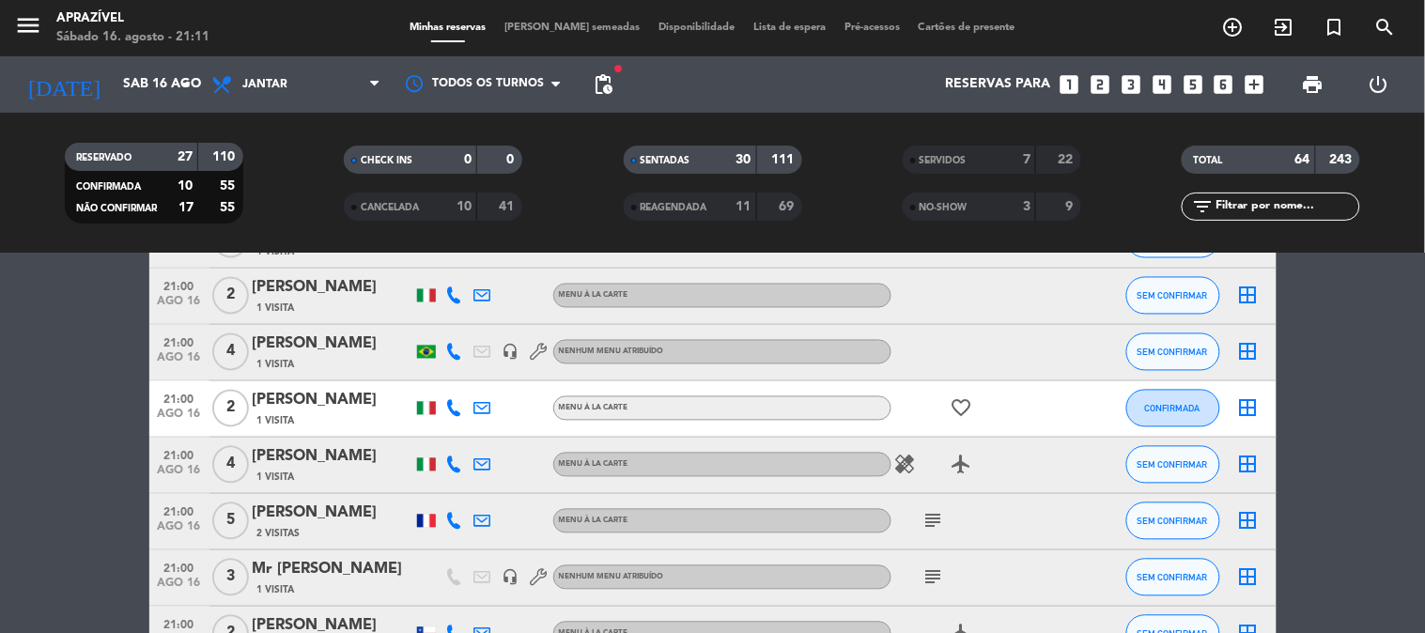
scroll to position [2740, 0]
